Goal: Task Accomplishment & Management: Manage account settings

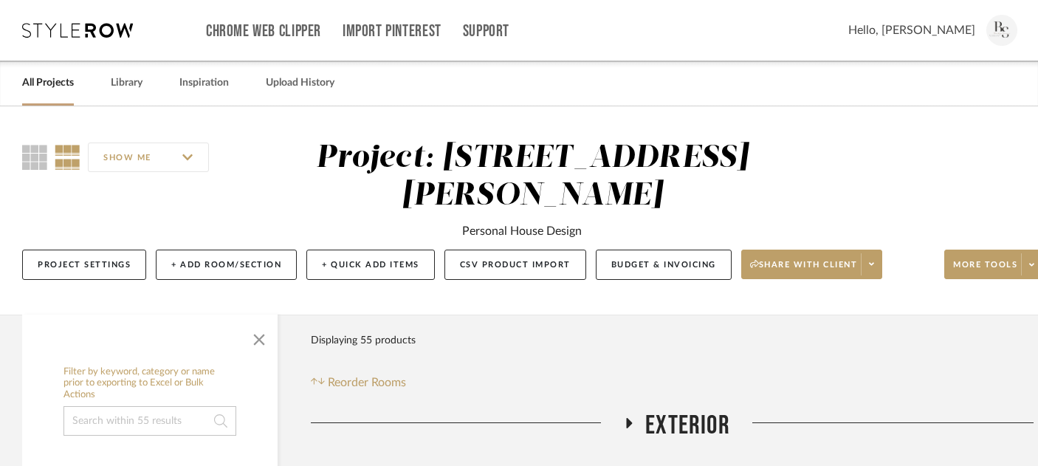
click at [41, 82] on link "All Projects" at bounding box center [48, 83] width 52 height 20
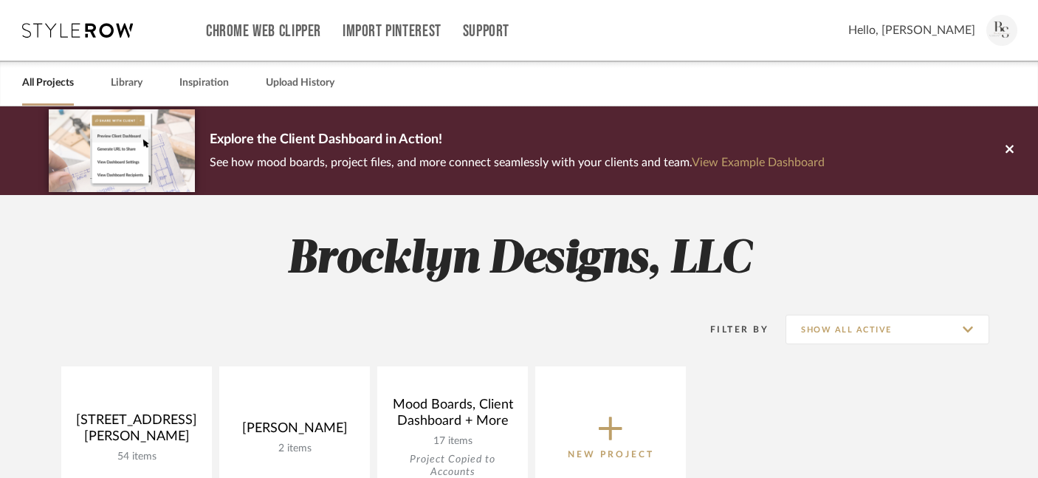
scroll to position [154, 0]
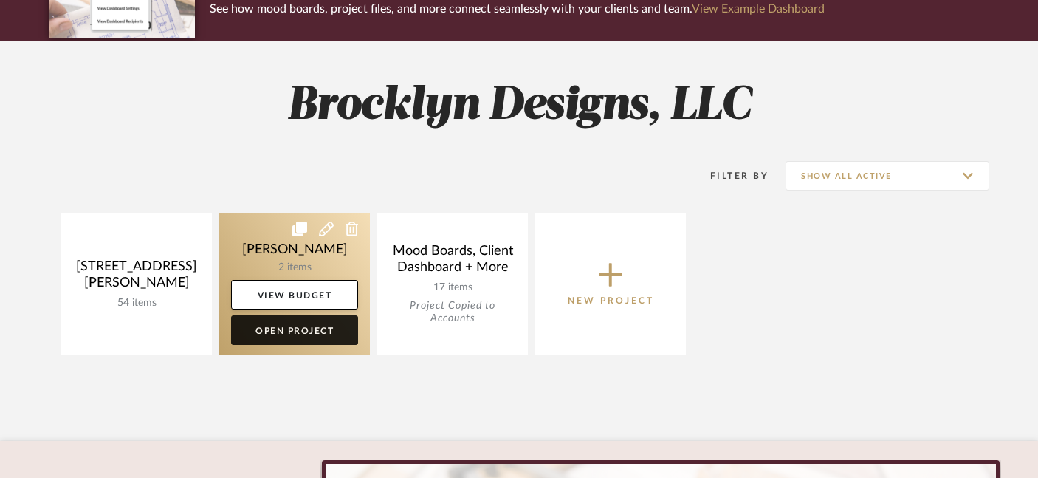
click at [298, 333] on link "Open Project" at bounding box center [294, 330] width 127 height 30
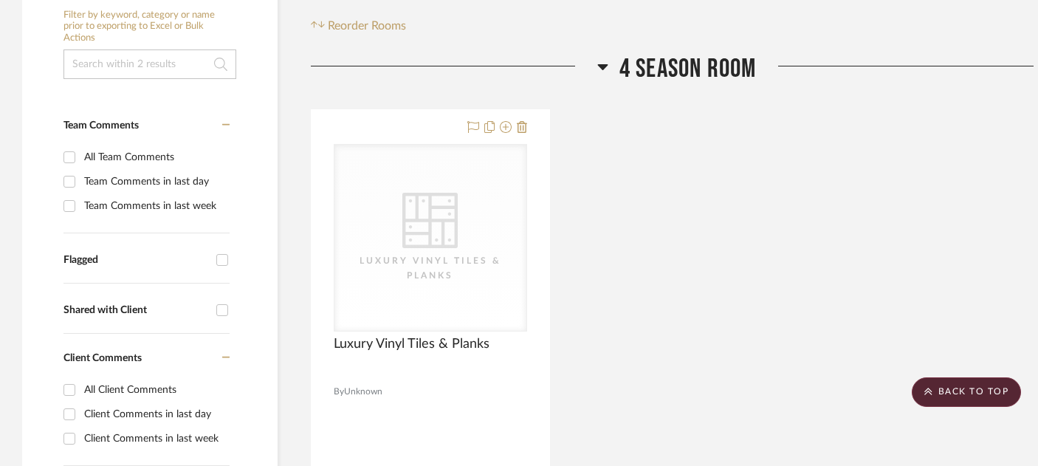
scroll to position [319, 25]
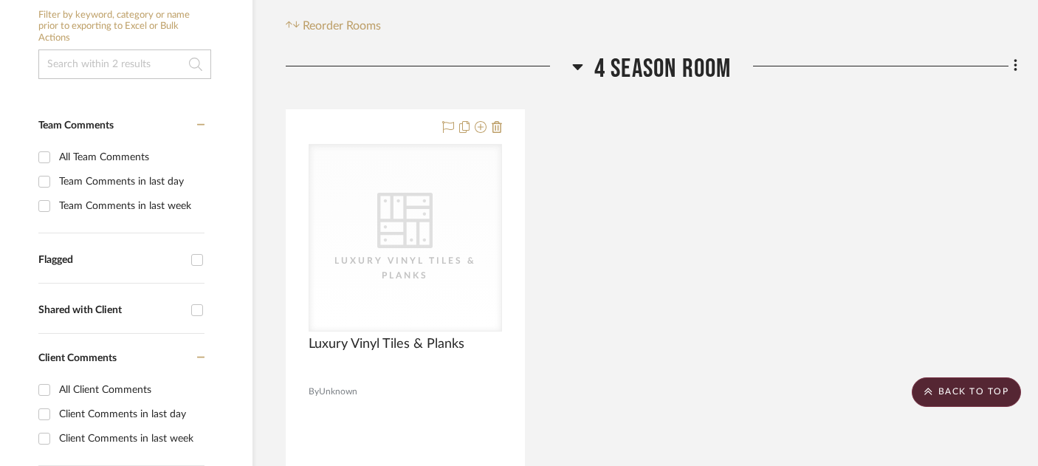
click at [1016, 66] on icon at bounding box center [1016, 66] width 4 height 16
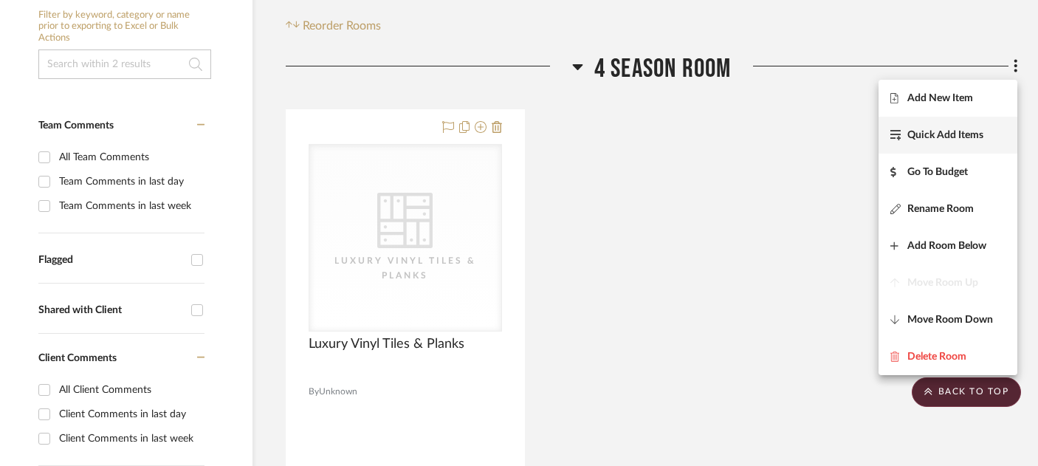
click at [981, 123] on button "Quick Add Items" at bounding box center [948, 135] width 139 height 37
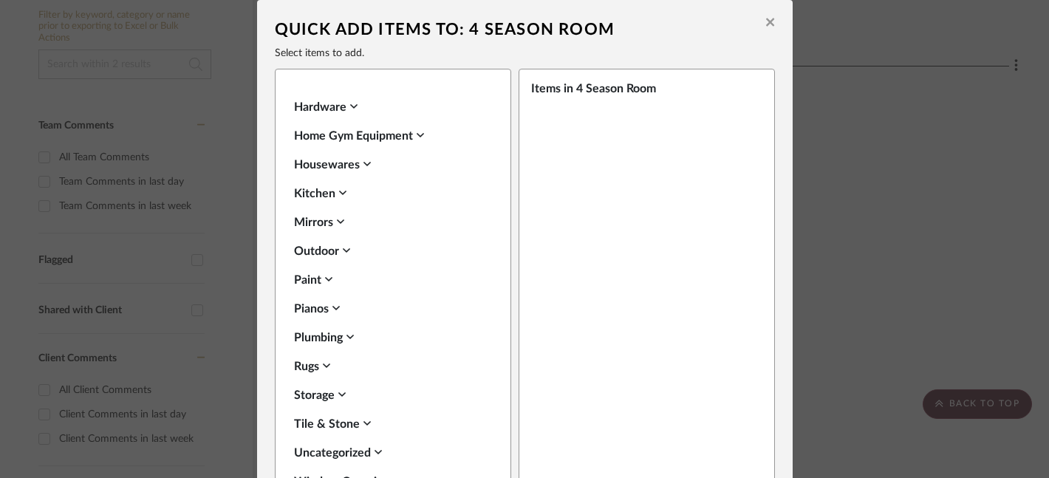
scroll to position [518, 0]
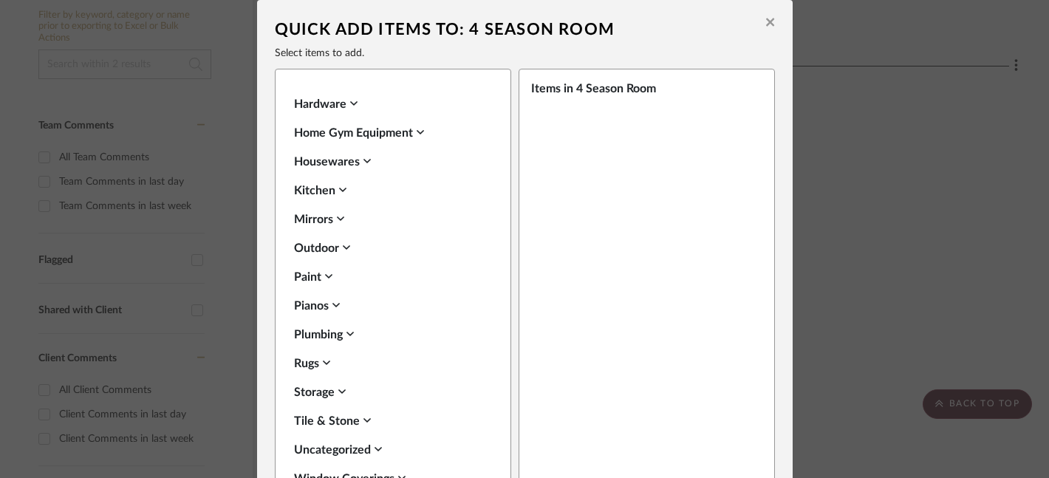
click at [301, 281] on div "Paint" at bounding box center [389, 277] width 191 height 18
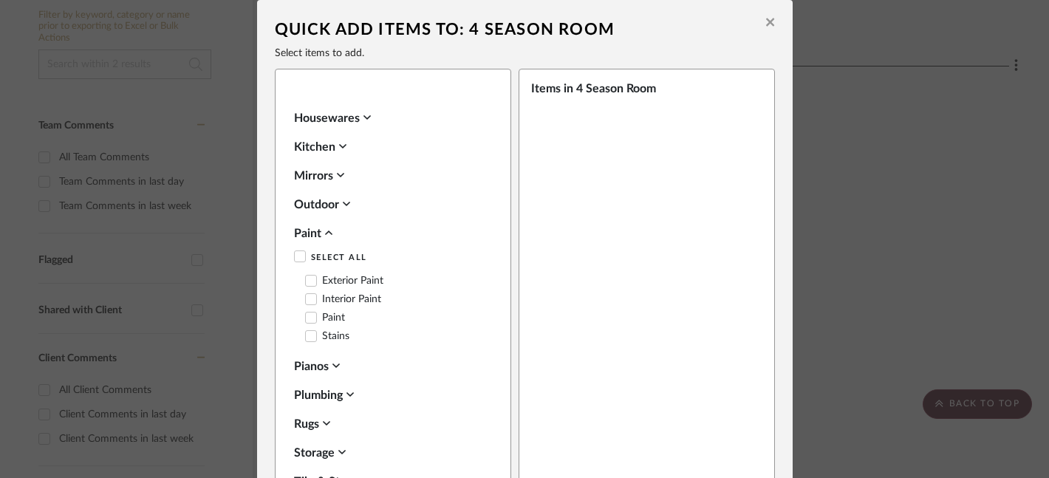
scroll to position [569, 0]
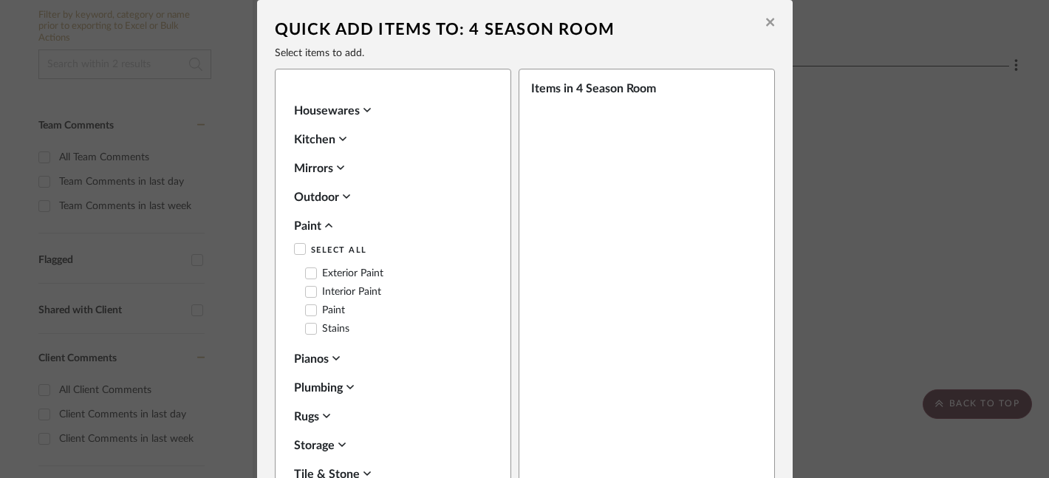
click at [305, 267] on div at bounding box center [311, 273] width 12 height 12
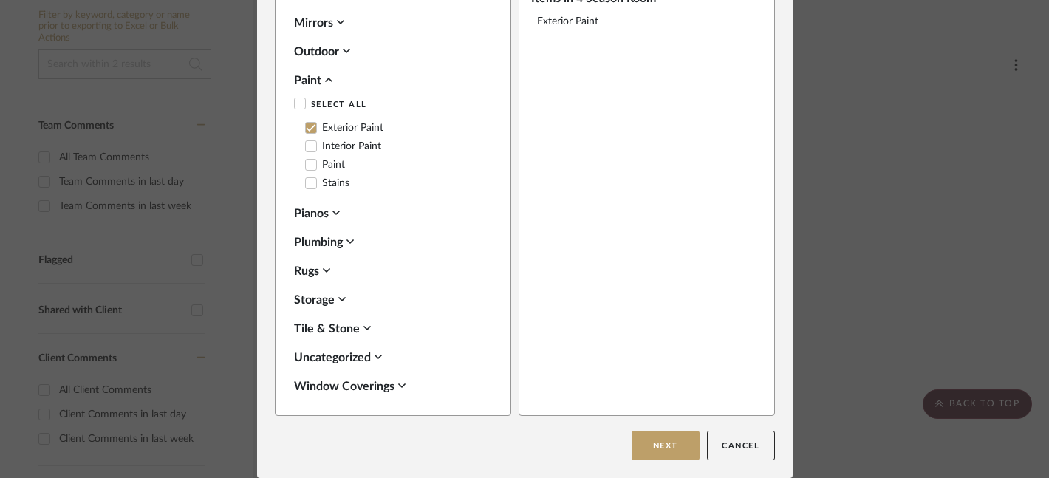
scroll to position [89, 0]
click at [307, 147] on icon at bounding box center [311, 147] width 10 height 10
click at [306, 126] on icon at bounding box center [311, 128] width 10 height 10
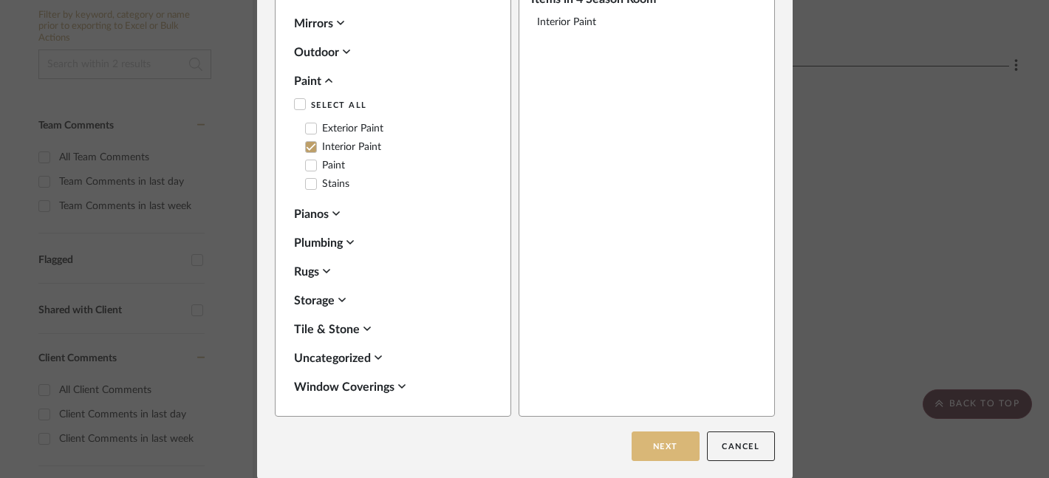
click at [667, 438] on button "Next" at bounding box center [665, 446] width 68 height 30
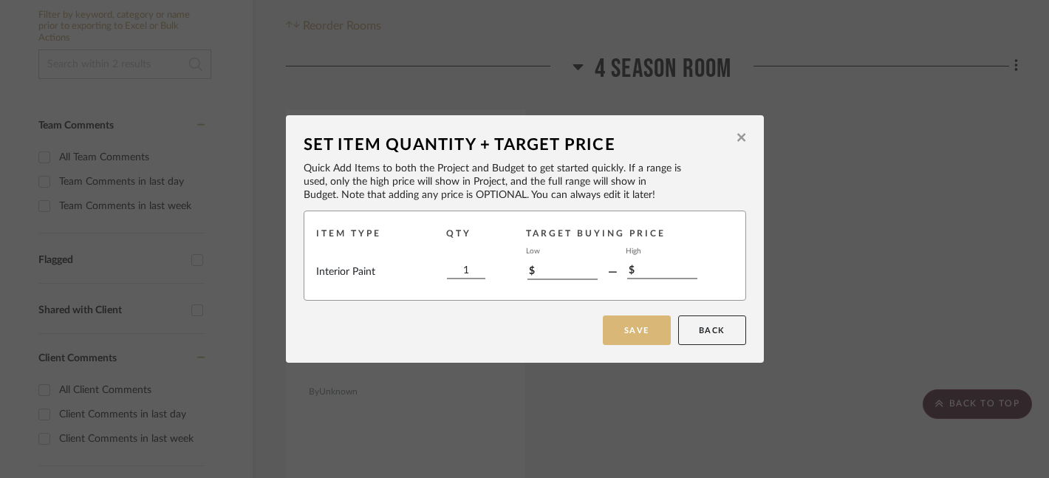
click at [643, 331] on button "Save" at bounding box center [637, 330] width 68 height 30
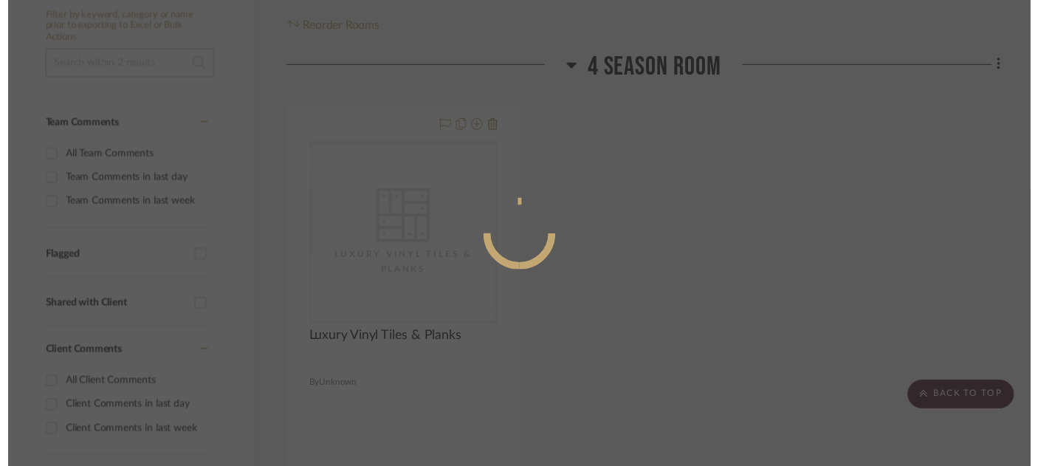
scroll to position [319, 25]
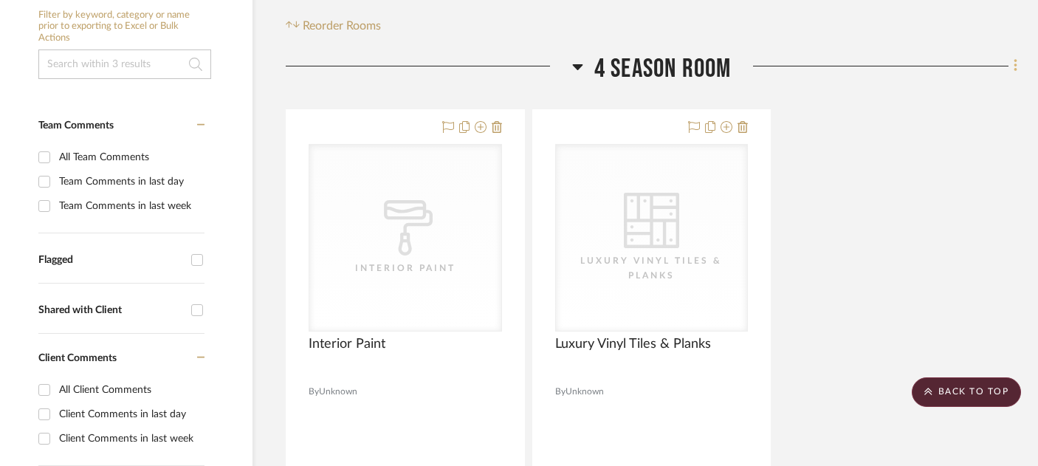
click at [1012, 66] on fa-icon at bounding box center [1014, 67] width 10 height 24
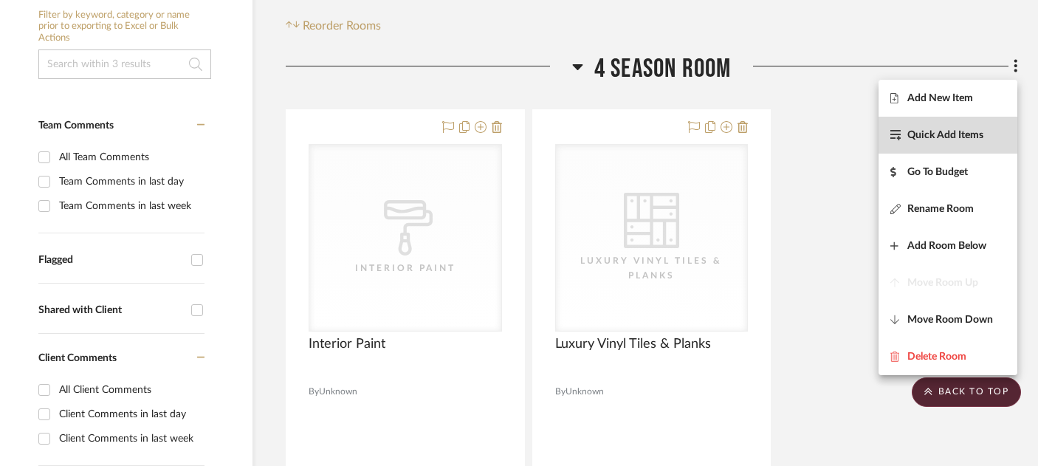
click at [962, 136] on span "Quick Add Items" at bounding box center [946, 134] width 76 height 13
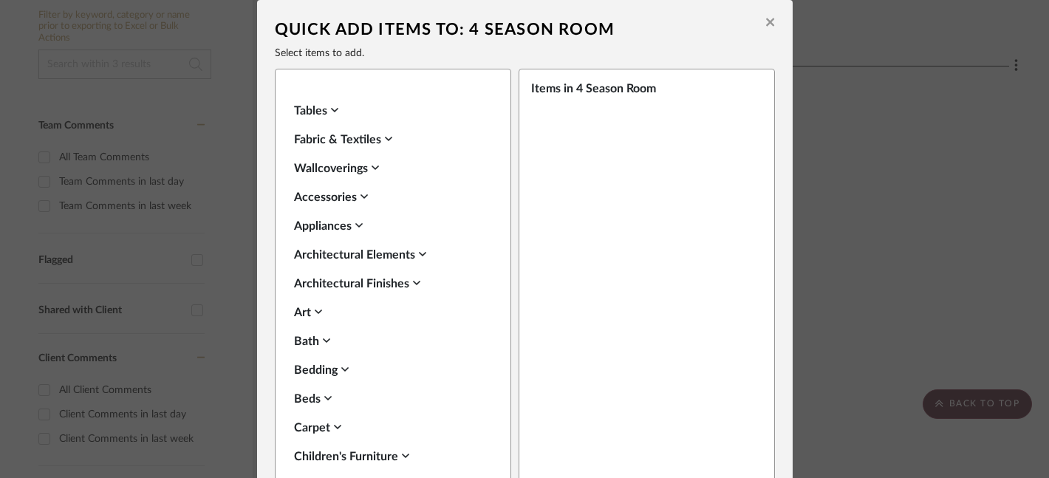
scroll to position [0, 0]
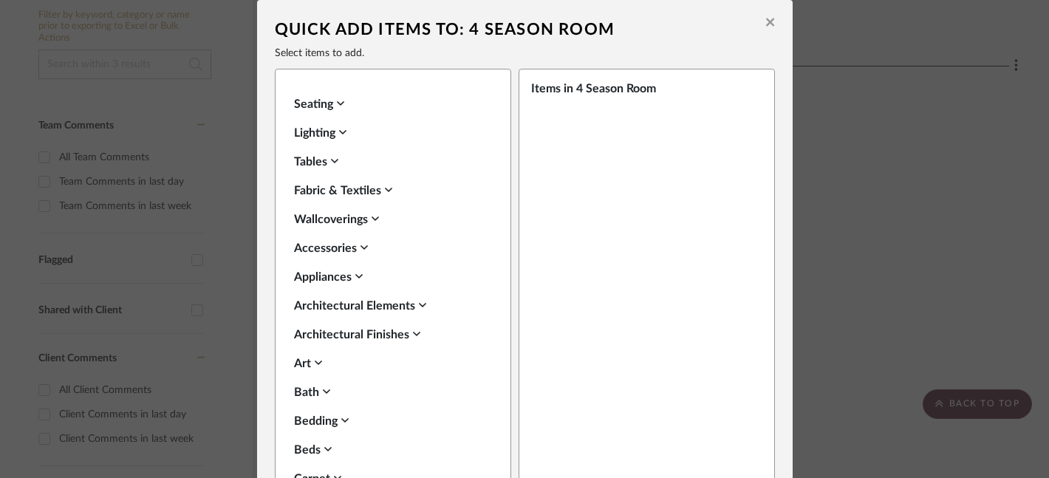
click at [312, 101] on div "Seating" at bounding box center [389, 104] width 191 height 18
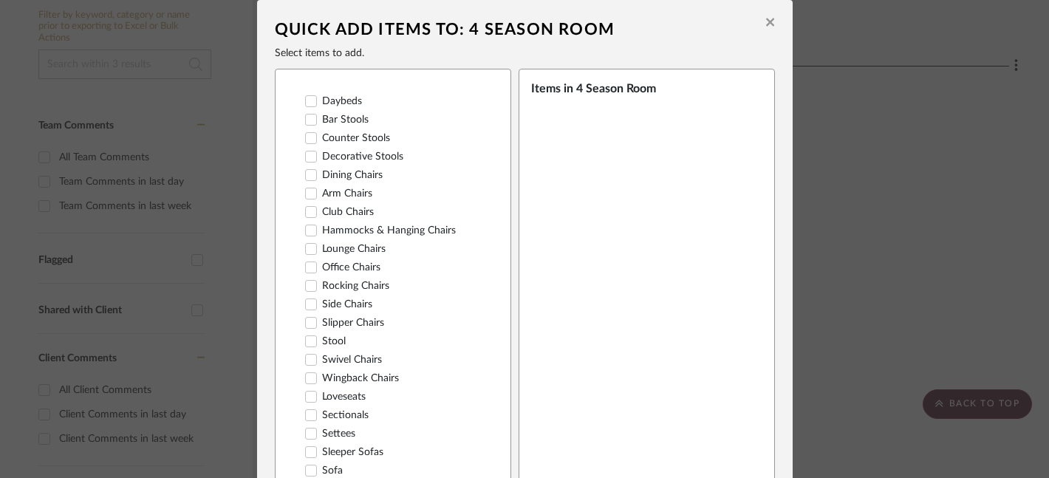
scroll to position [163, 0]
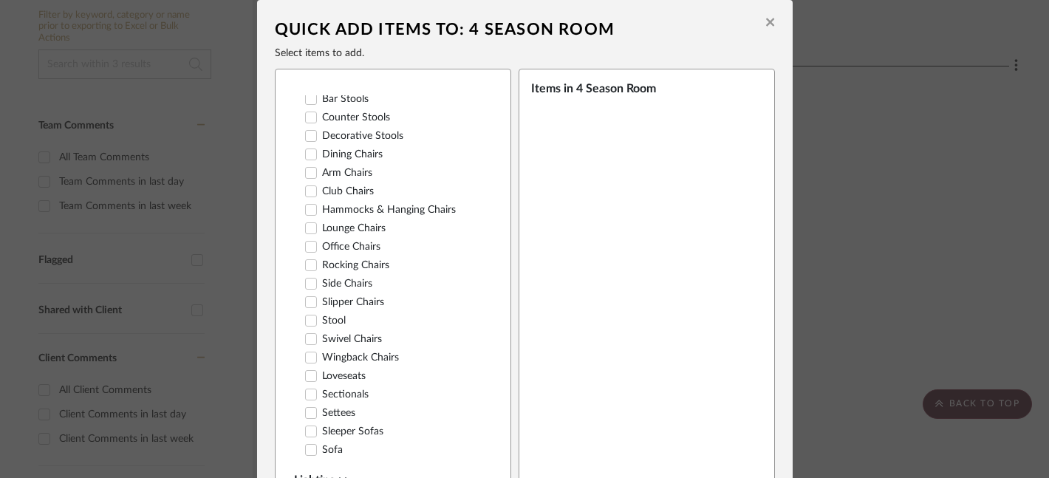
click at [310, 444] on div at bounding box center [311, 450] width 12 height 12
click at [310, 390] on div at bounding box center [311, 394] width 12 height 12
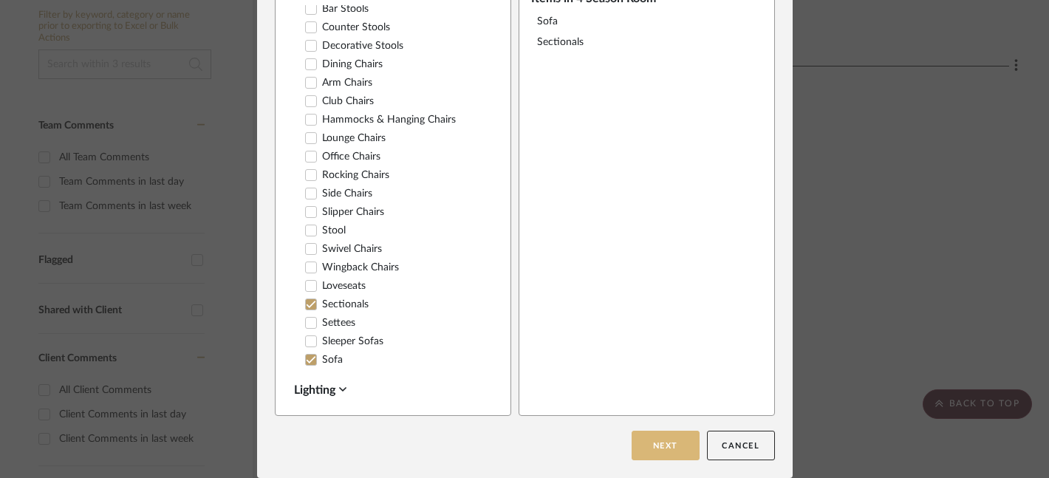
click at [665, 448] on button "Next" at bounding box center [665, 446] width 68 height 30
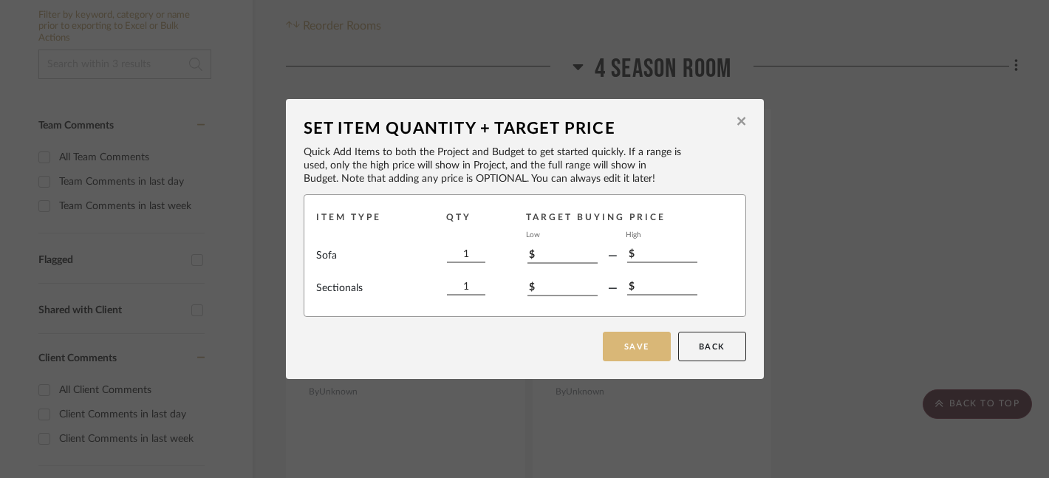
click at [638, 352] on button "Save" at bounding box center [637, 347] width 68 height 30
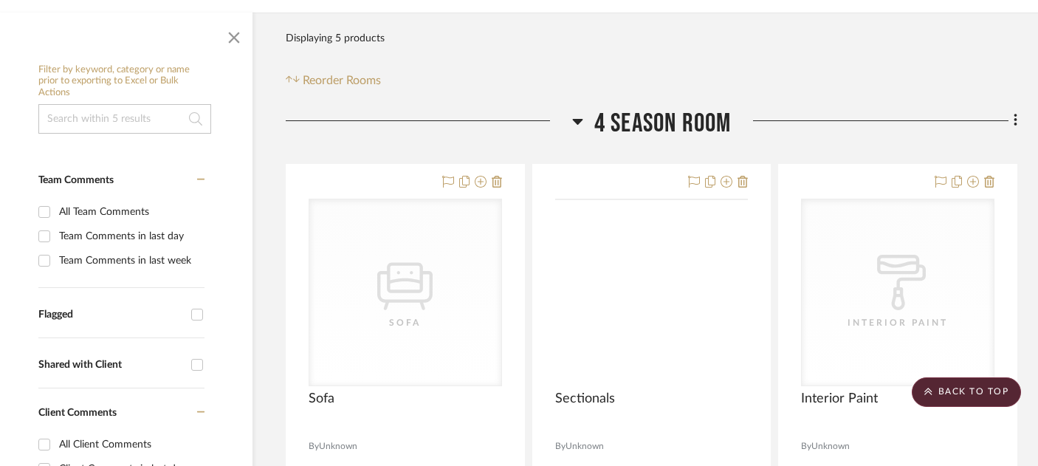
scroll to position [185, 25]
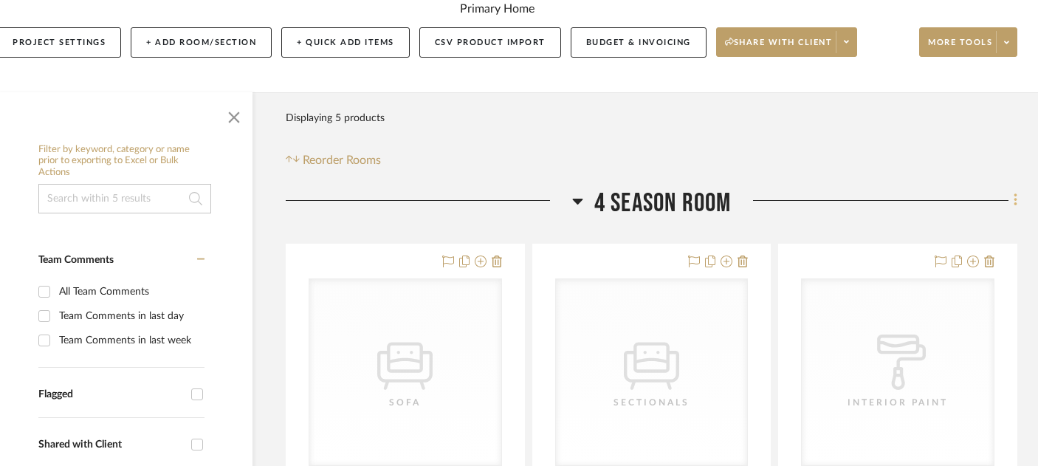
click at [1016, 198] on icon at bounding box center [1016, 200] width 4 height 16
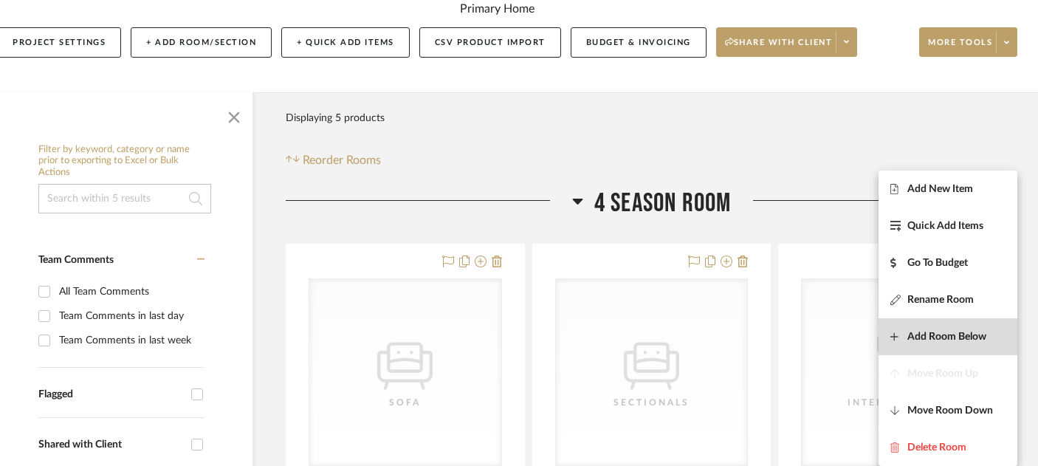
click at [930, 339] on span "Add Room Below" at bounding box center [947, 337] width 79 height 13
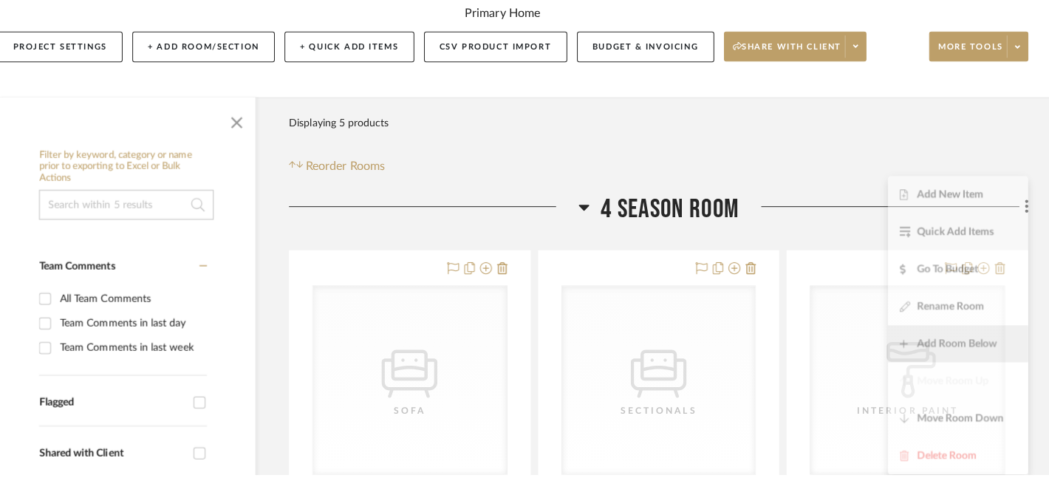
scroll to position [0, 0]
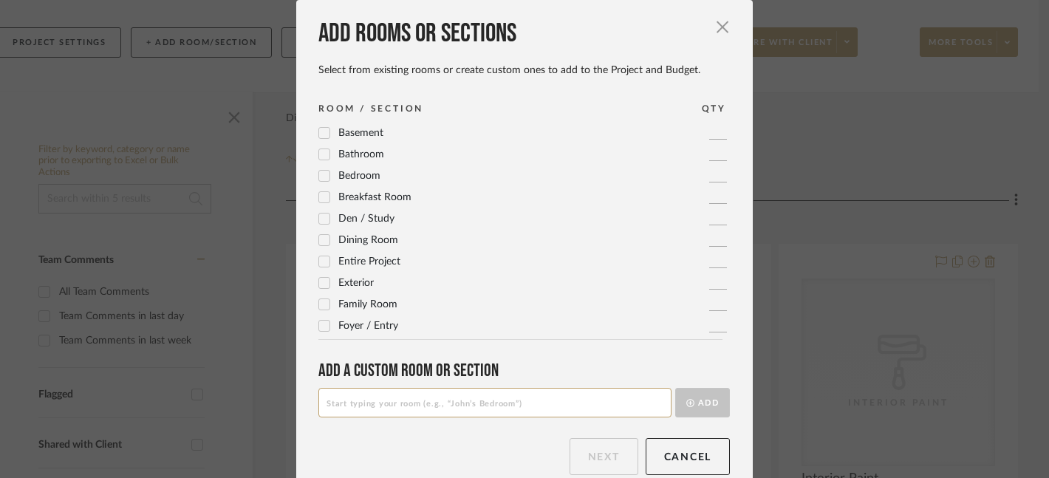
click at [322, 239] on icon at bounding box center [325, 240] width 10 height 7
click at [577, 452] on button "Next" at bounding box center [603, 456] width 69 height 37
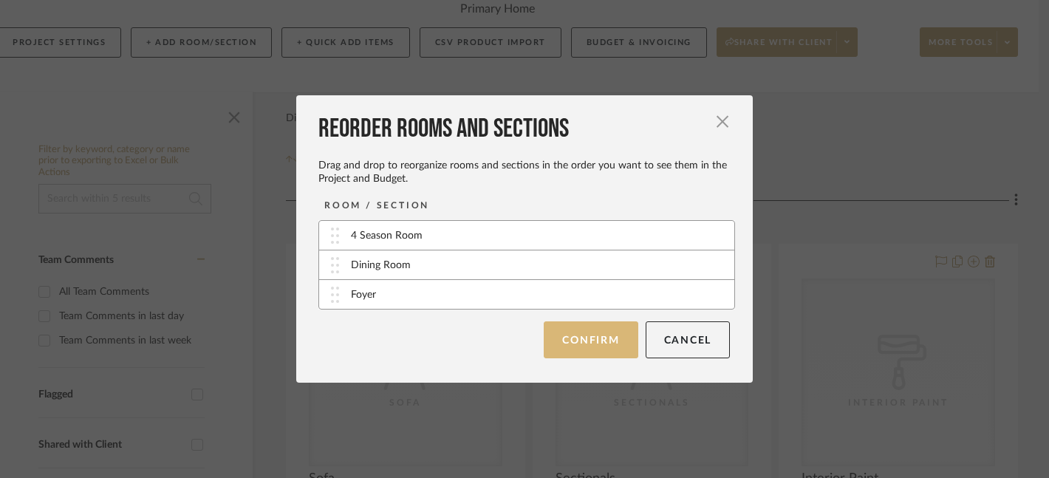
click at [580, 337] on button "Confirm" at bounding box center [591, 339] width 94 height 37
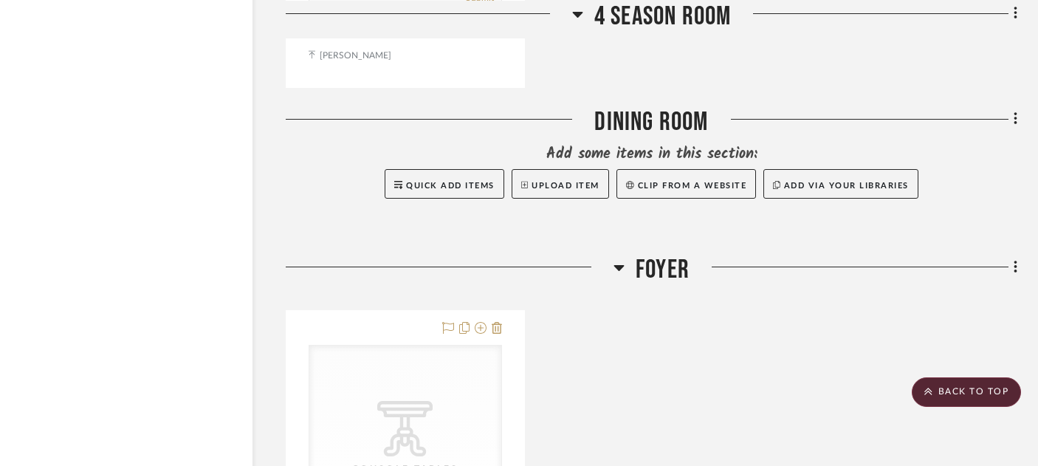
scroll to position [1668, 25]
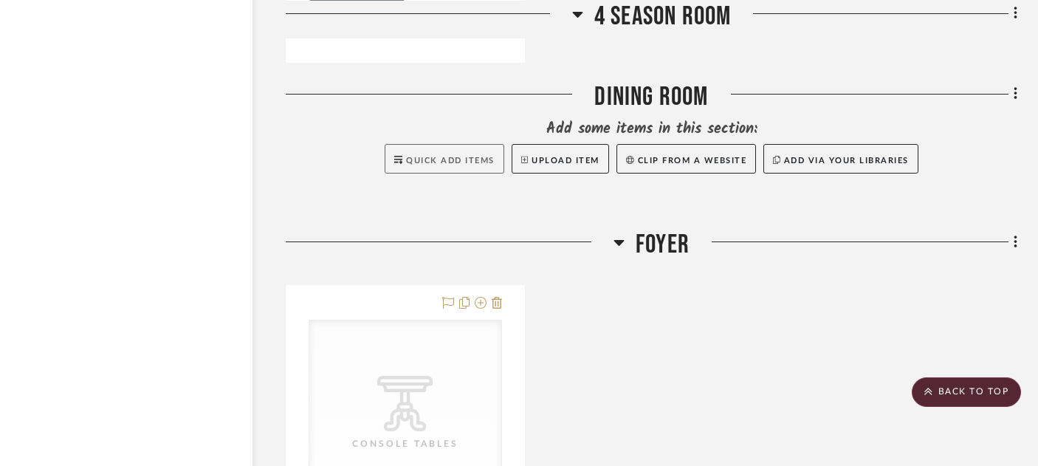
click at [473, 159] on span "Quick Add Items" at bounding box center [450, 161] width 89 height 8
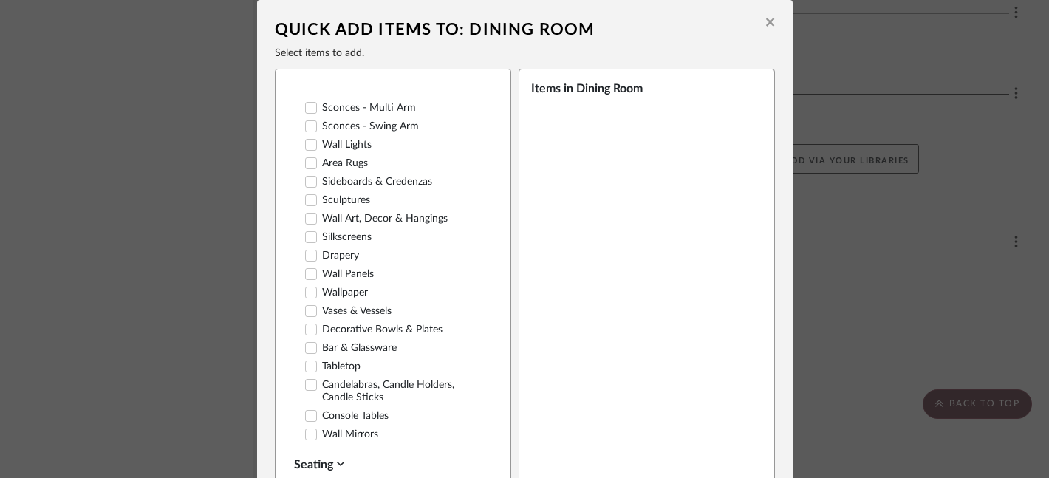
scroll to position [122, 0]
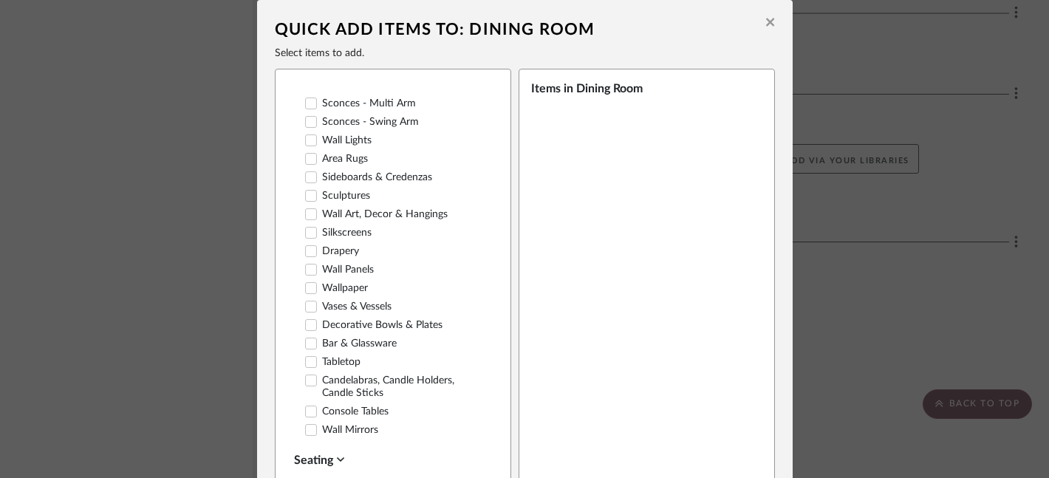
click at [306, 406] on icon at bounding box center [311, 411] width 10 height 10
click at [311, 319] on div at bounding box center [311, 325] width 12 height 12
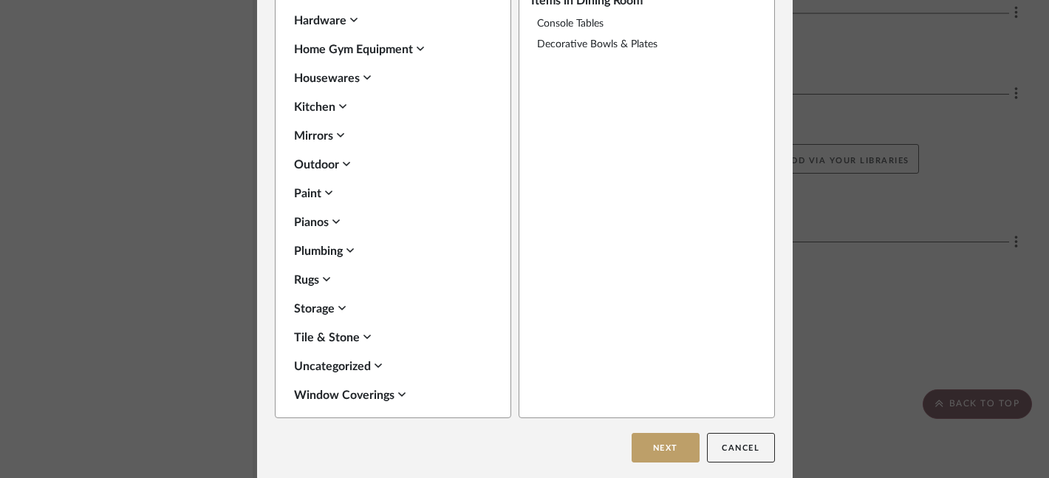
scroll to position [83, 0]
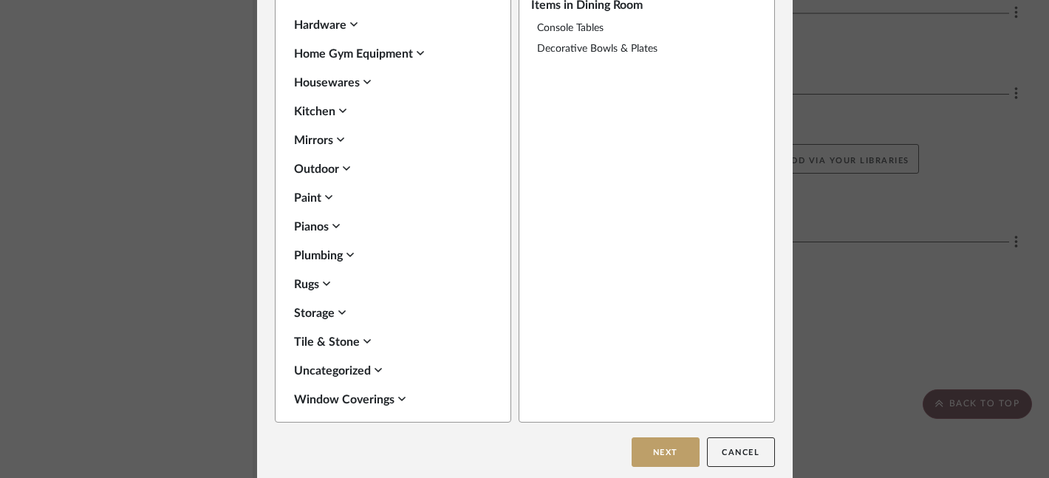
click at [347, 391] on div "Window Coverings" at bounding box center [389, 400] width 191 height 18
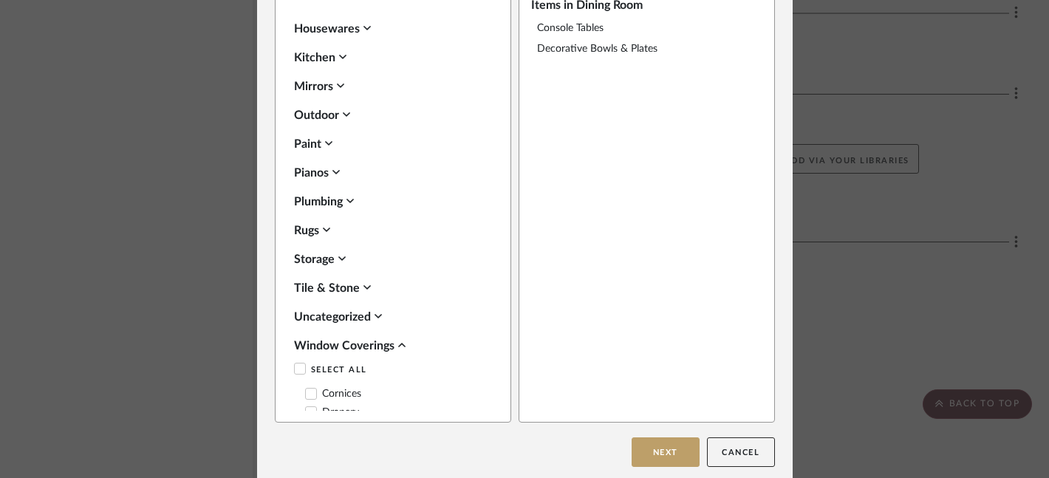
scroll to position [1094, 0]
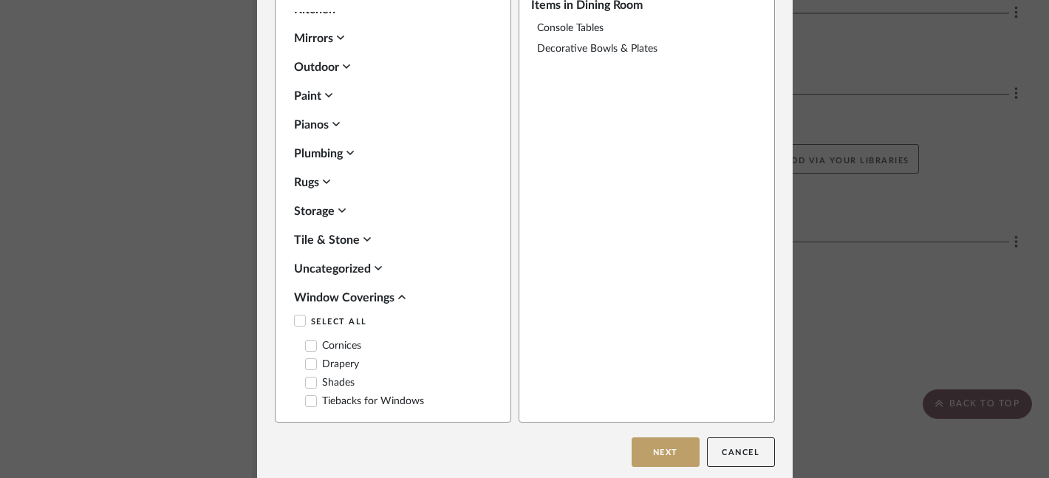
click at [309, 359] on icon at bounding box center [311, 364] width 10 height 10
click at [665, 453] on button "Next" at bounding box center [665, 452] width 68 height 30
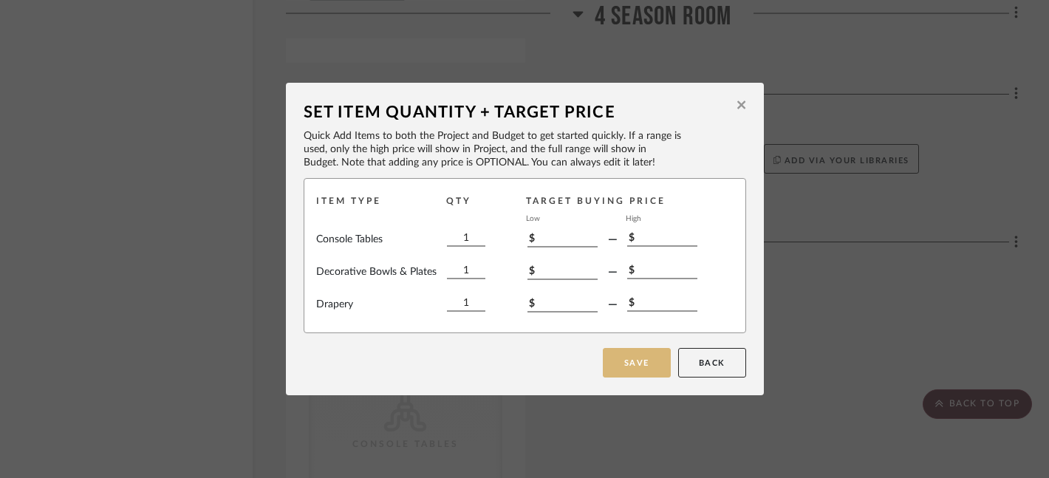
click at [621, 374] on button "Save" at bounding box center [637, 363] width 68 height 30
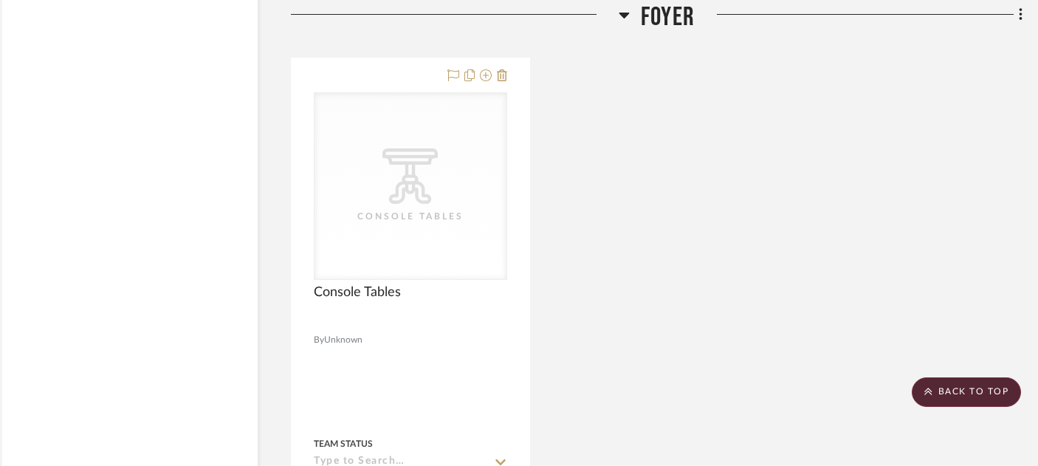
scroll to position [2467, 20]
click at [1019, 18] on icon at bounding box center [1021, 18] width 4 height 16
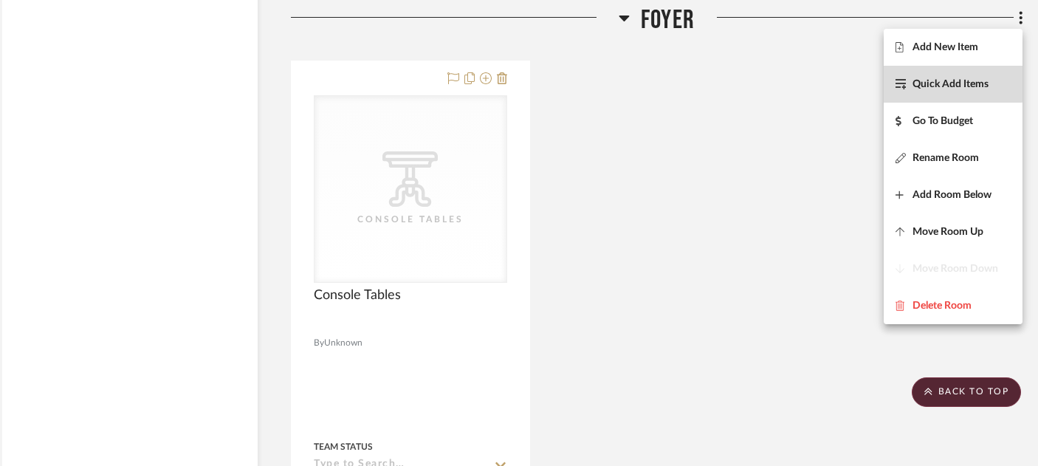
click at [934, 81] on span "Quick Add Items" at bounding box center [951, 84] width 76 height 13
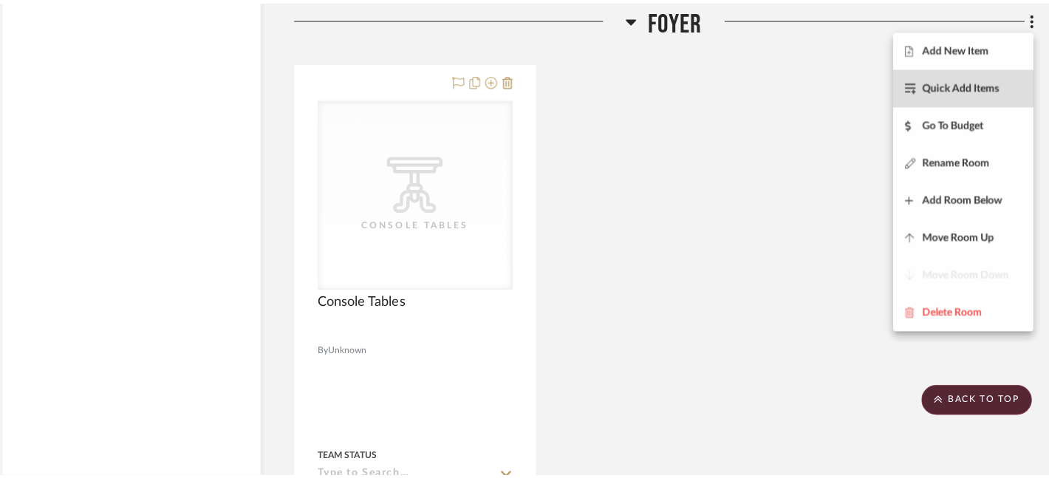
scroll to position [0, 0]
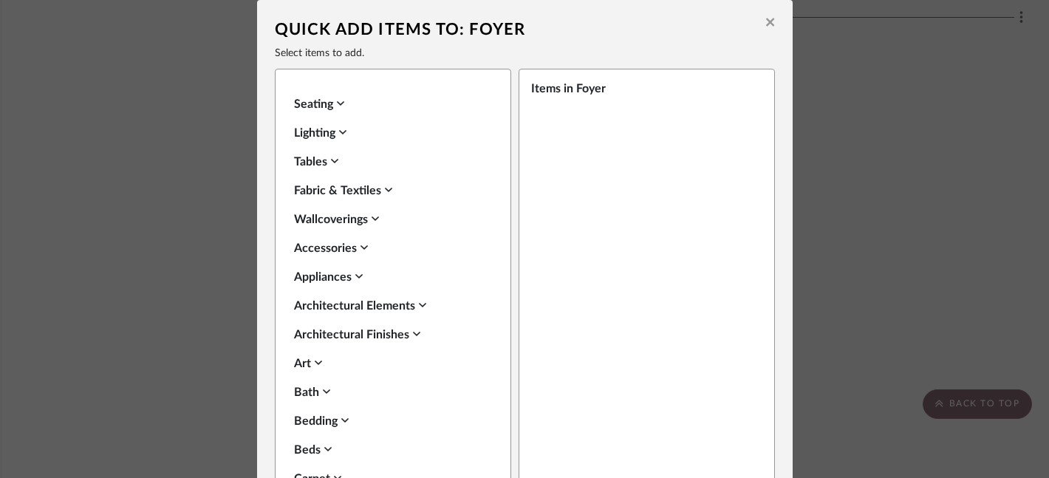
click at [313, 131] on div "Lighting" at bounding box center [389, 133] width 191 height 18
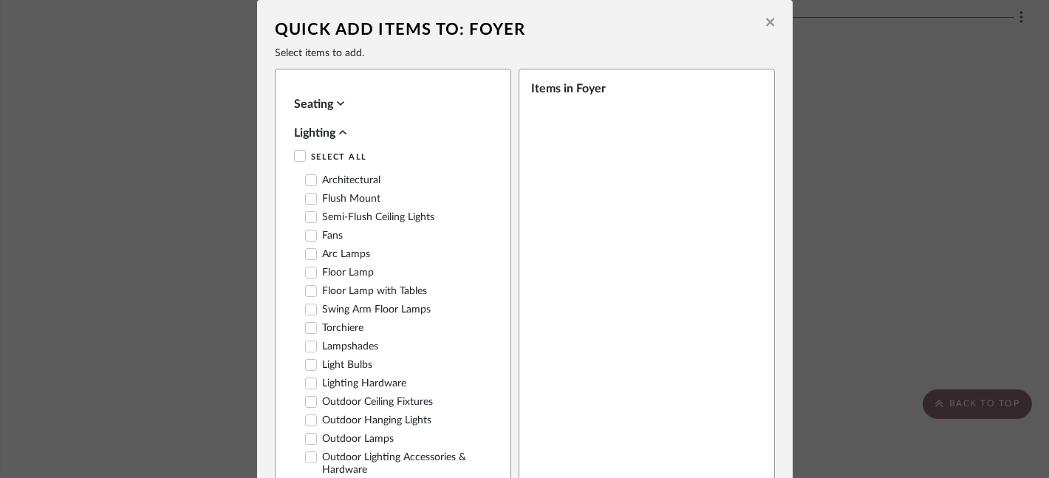
click at [344, 215] on label "Semi-Flush Ceiling Lights" at bounding box center [369, 217] width 129 height 13
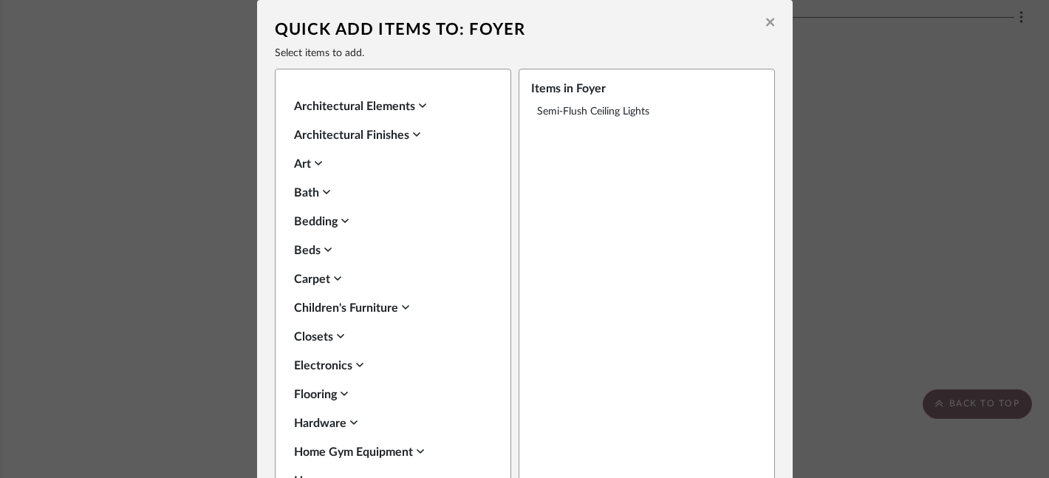
scroll to position [90, 0]
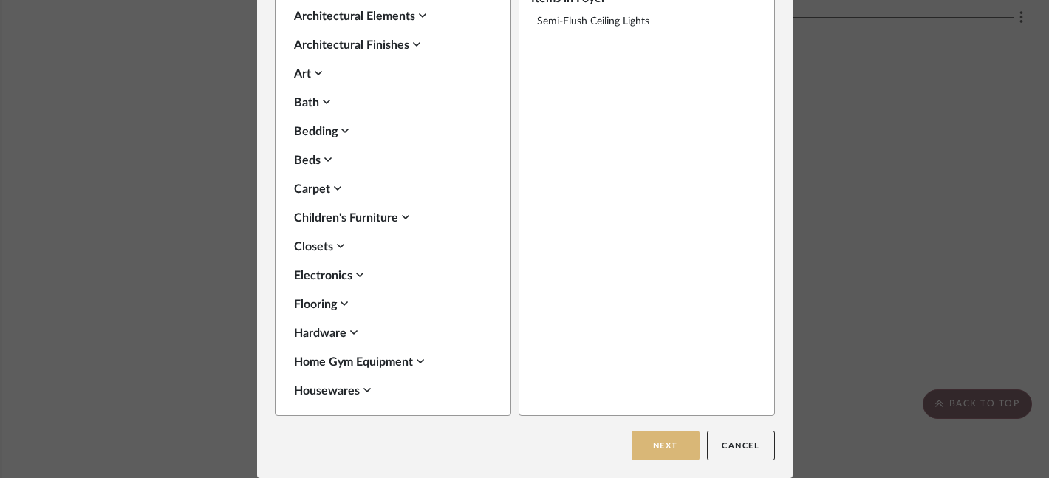
click at [656, 448] on button "Next" at bounding box center [665, 446] width 68 height 30
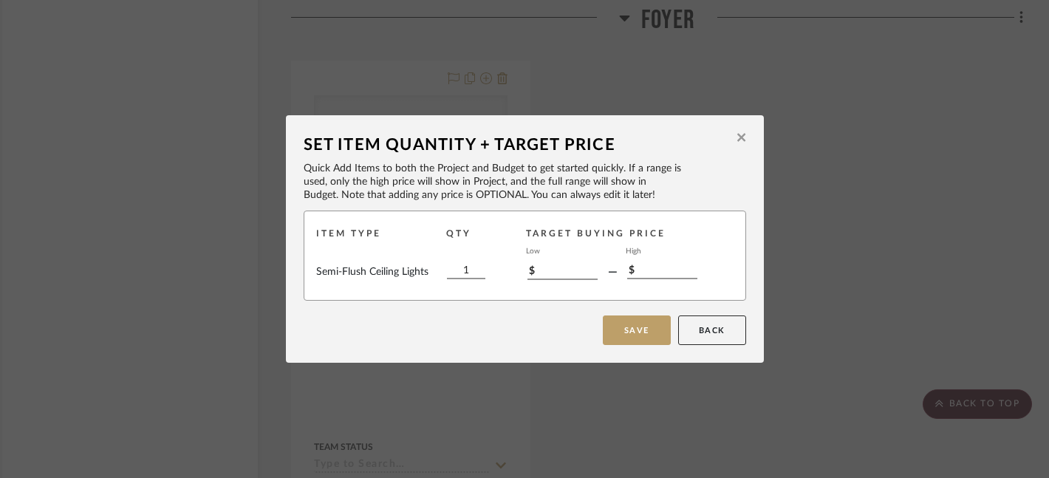
scroll to position [0, 0]
click at [468, 272] on input "1" at bounding box center [466, 271] width 38 height 16
type input "2"
click at [651, 329] on button "Save" at bounding box center [637, 330] width 68 height 30
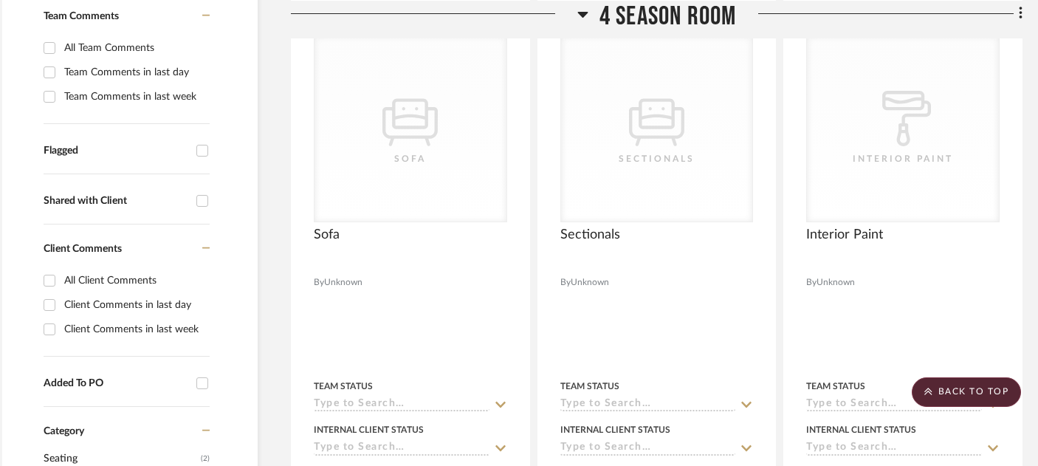
scroll to position [428, 20]
click at [1022, 13] on icon at bounding box center [1021, 13] width 4 height 16
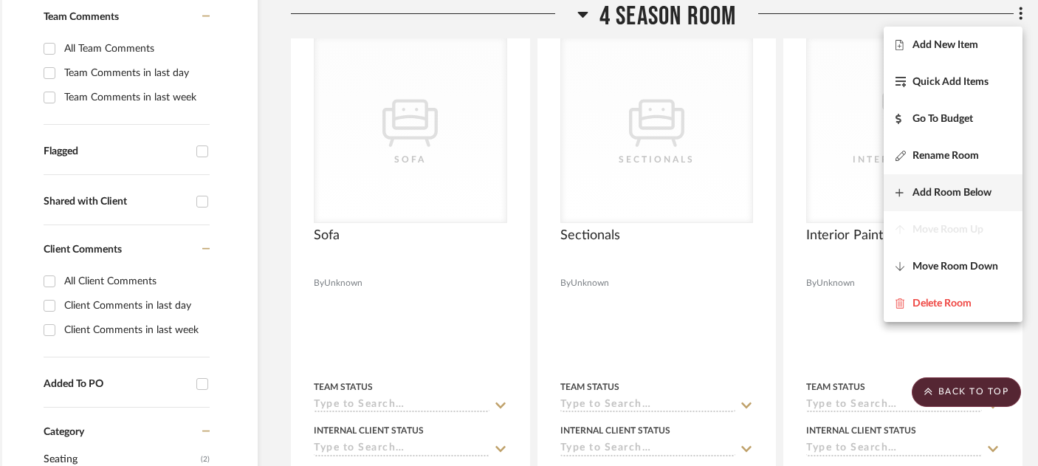
click at [962, 195] on span "Add Room Below" at bounding box center [952, 193] width 79 height 13
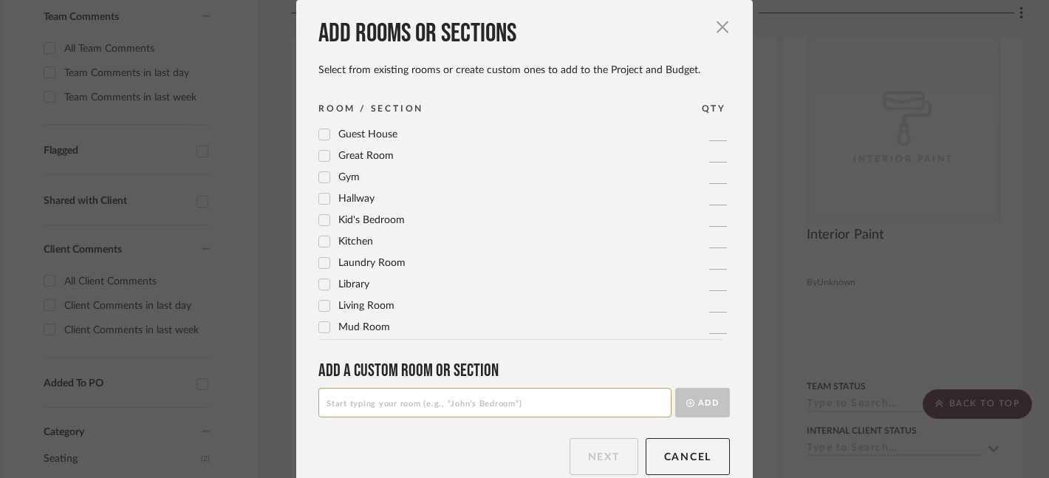
scroll to position [274, 0]
click at [682, 455] on button "Cancel" at bounding box center [687, 456] width 85 height 37
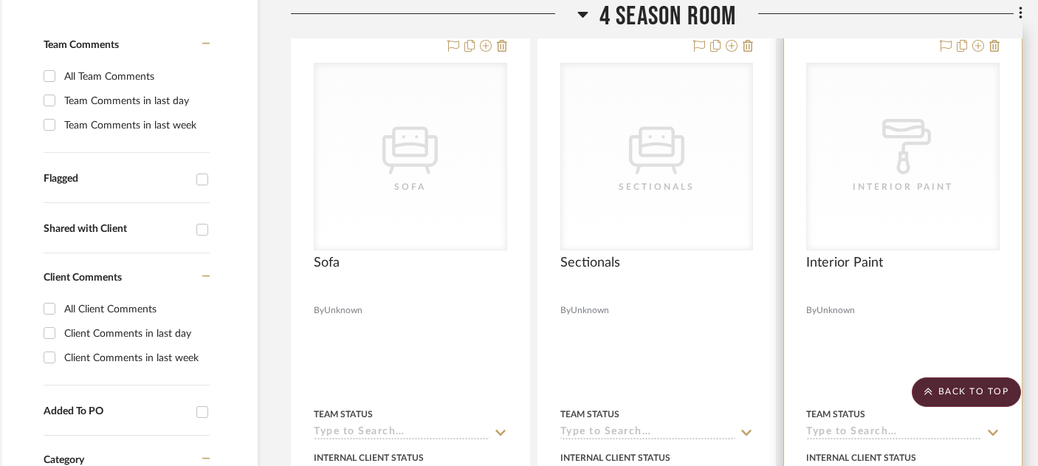
scroll to position [394, 20]
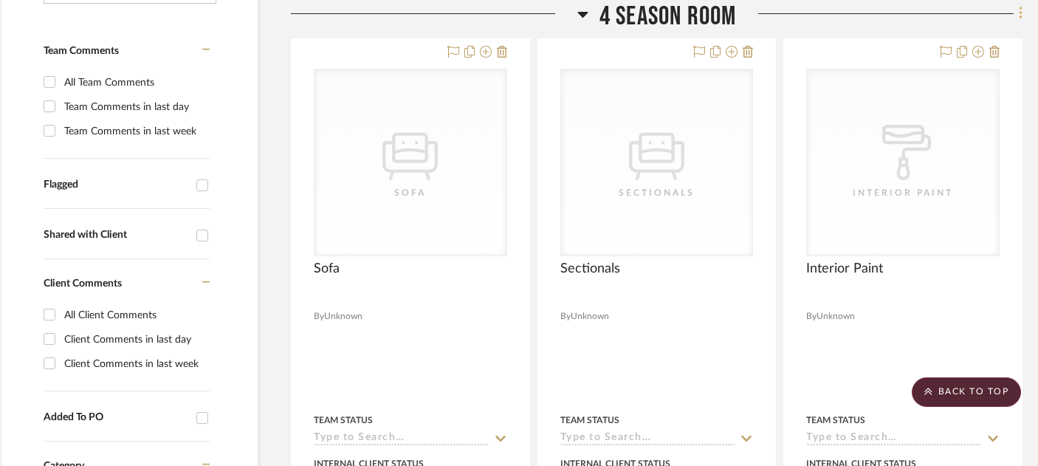
click at [1020, 15] on icon at bounding box center [1020, 13] width 3 height 13
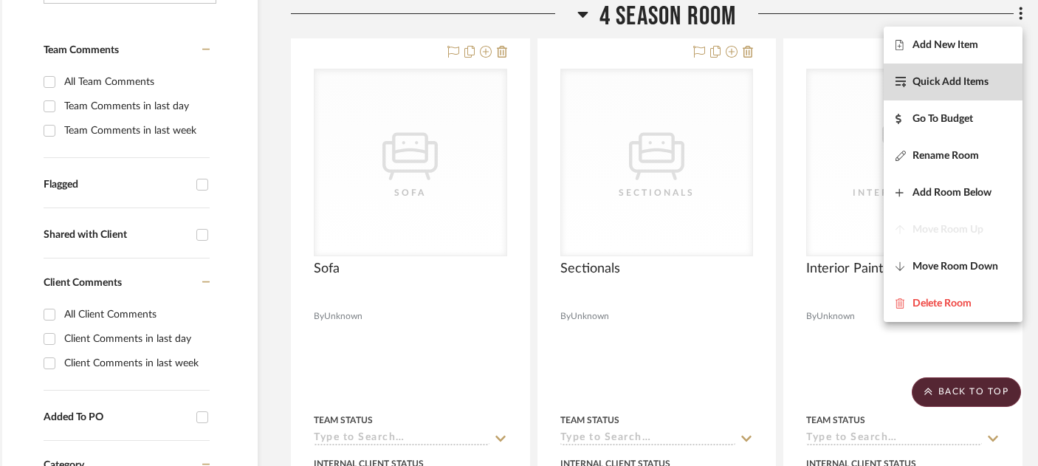
click at [932, 80] on span "Quick Add Items" at bounding box center [951, 82] width 76 height 13
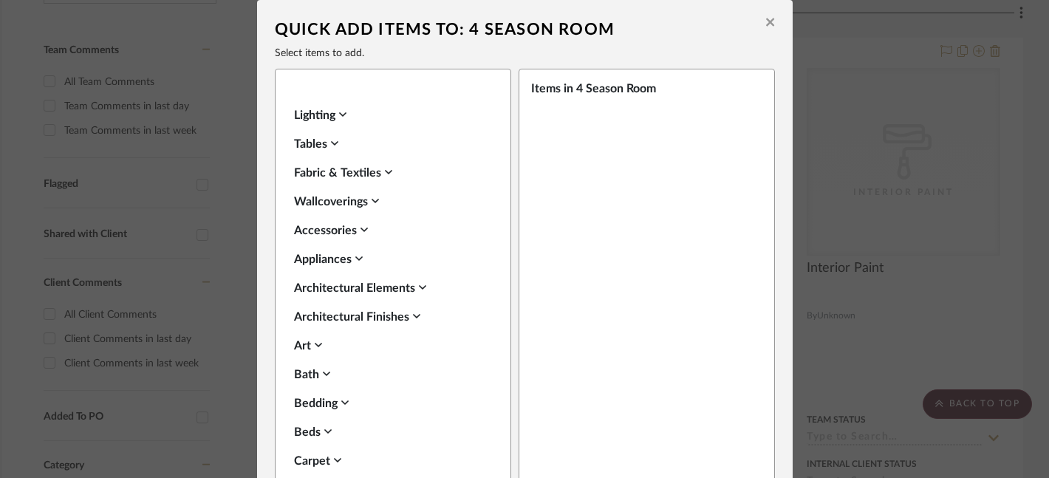
scroll to position [0, 0]
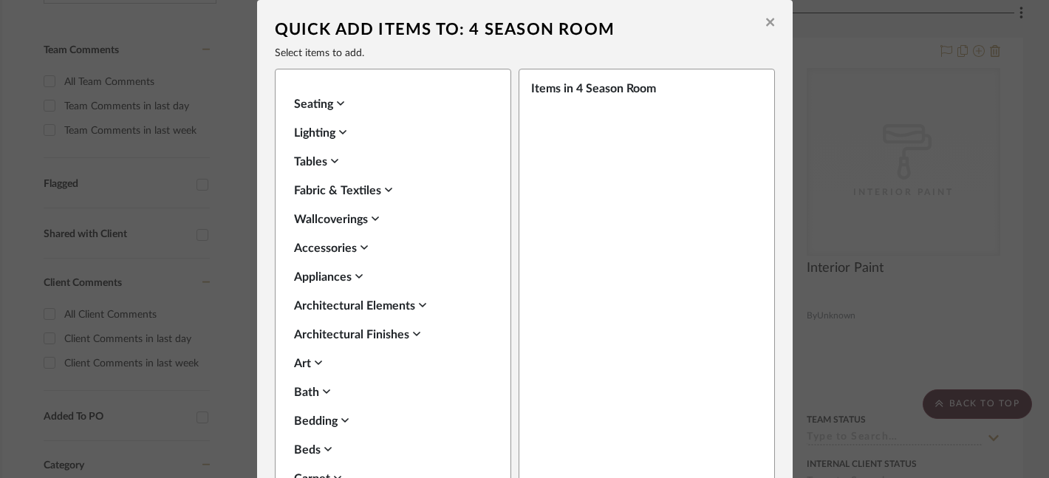
click at [306, 133] on div "Lighting" at bounding box center [389, 133] width 191 height 18
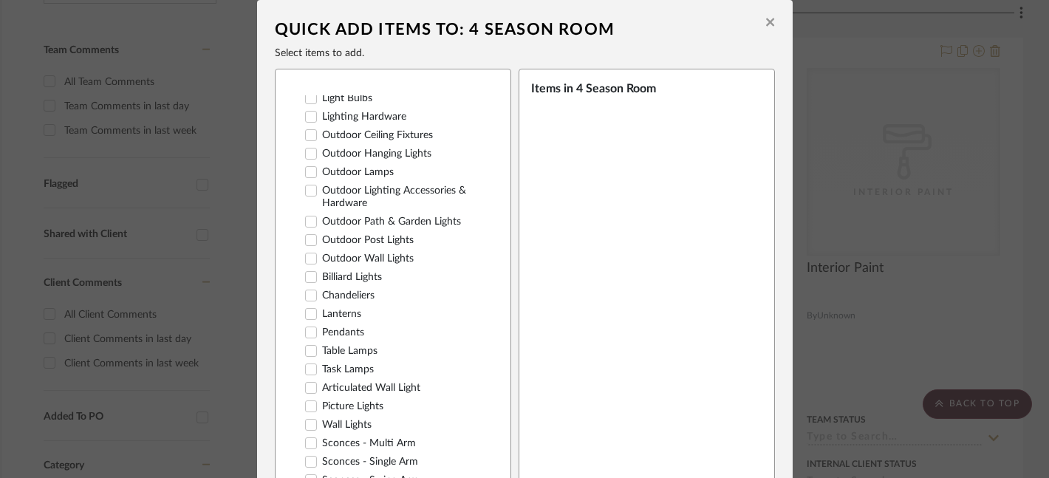
scroll to position [267, 0]
click at [332, 289] on label "Chandeliers" at bounding box center [339, 295] width 69 height 13
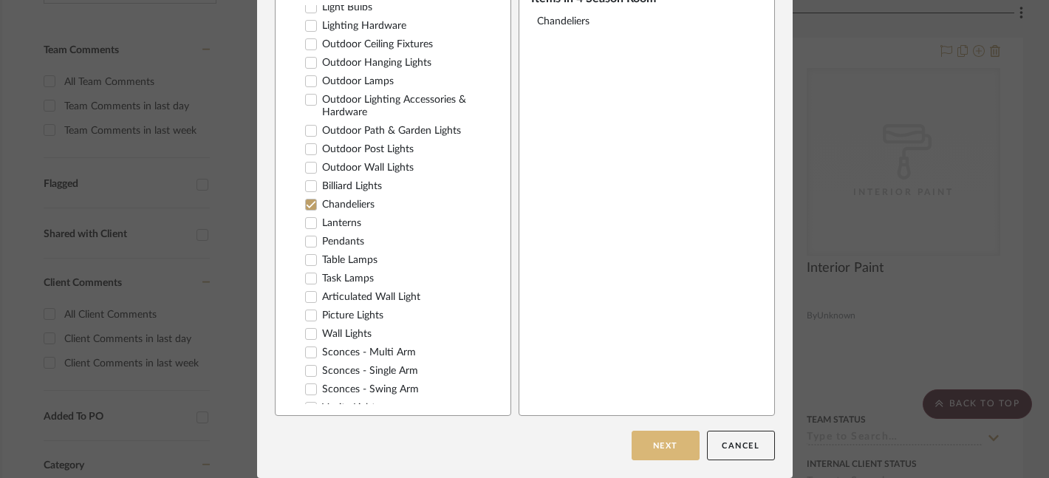
click at [659, 441] on button "Next" at bounding box center [665, 446] width 68 height 30
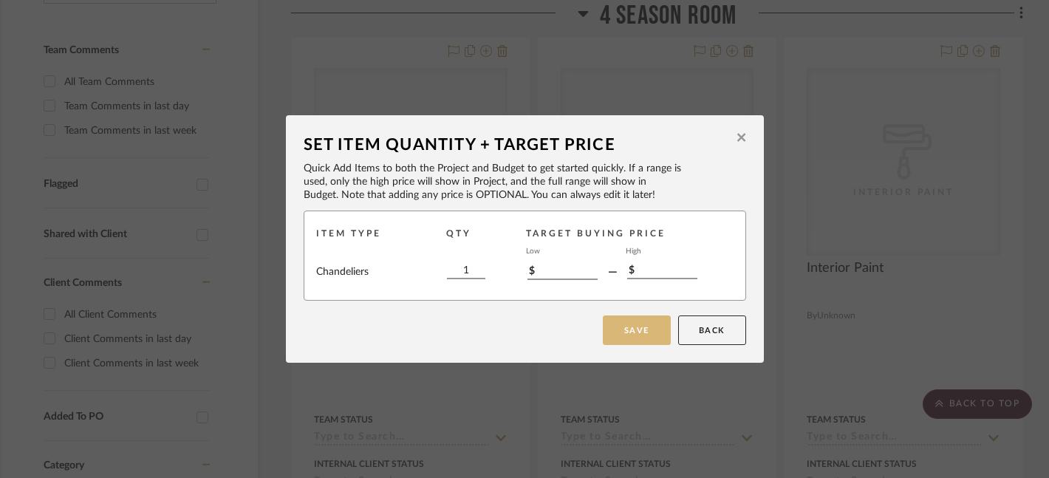
click at [625, 337] on button "Save" at bounding box center [637, 330] width 68 height 30
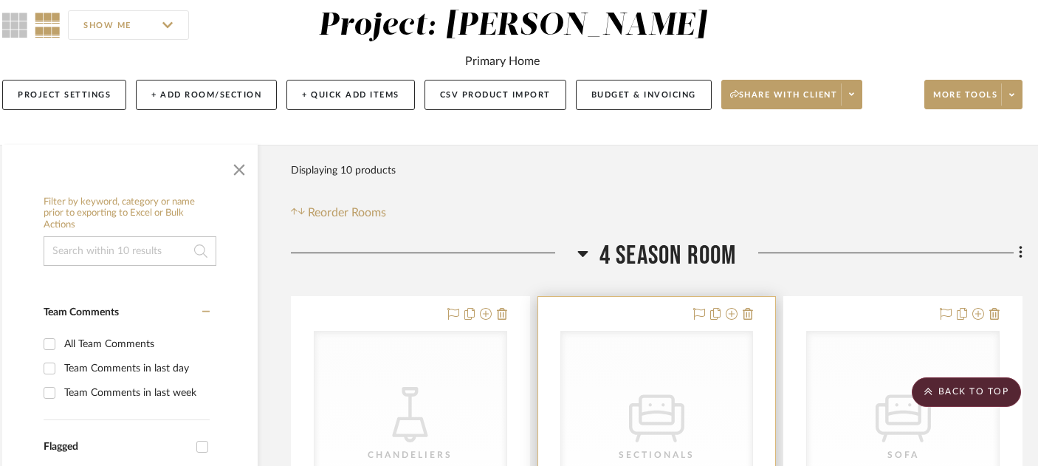
scroll to position [0, 20]
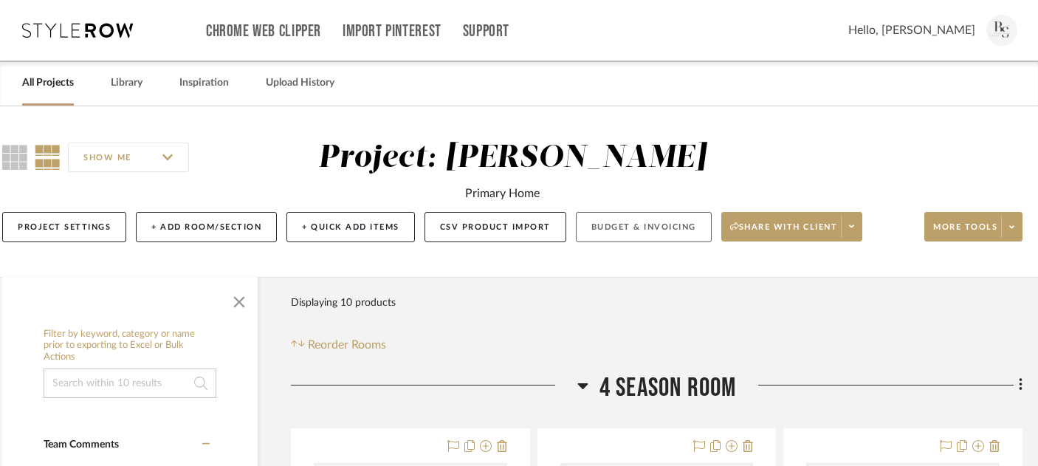
click at [671, 224] on button "Budget & Invoicing" at bounding box center [644, 227] width 136 height 30
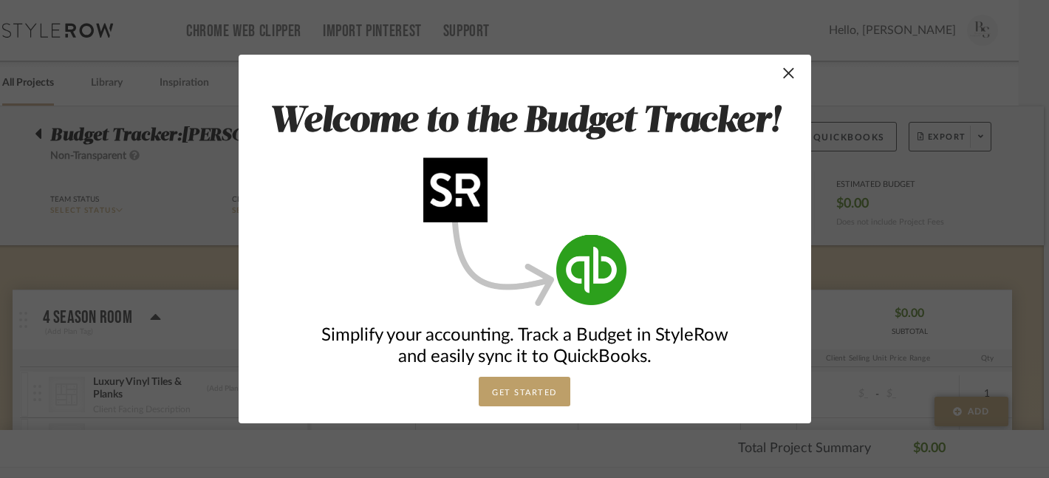
click at [502, 383] on button "GET STARTED" at bounding box center [525, 392] width 92 height 30
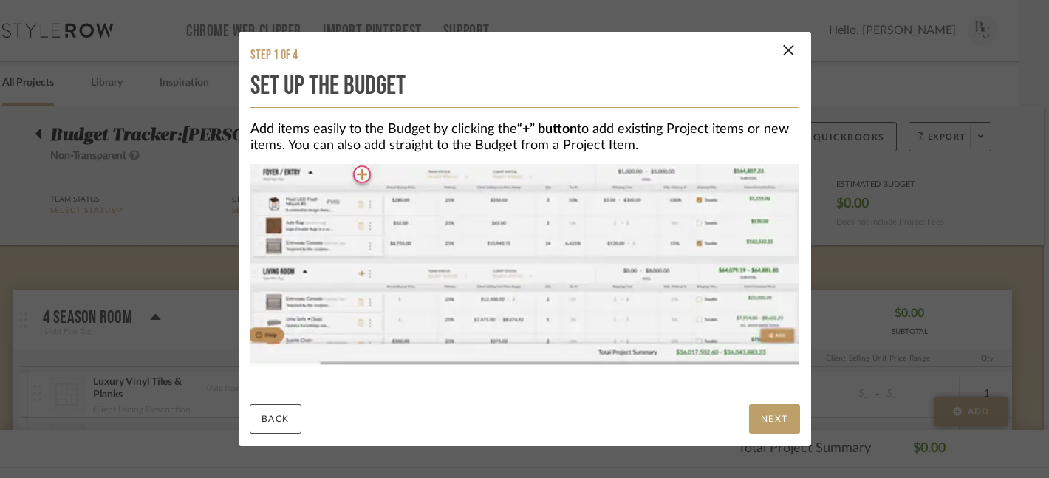
click at [761, 423] on button "NEXT" at bounding box center [774, 419] width 51 height 30
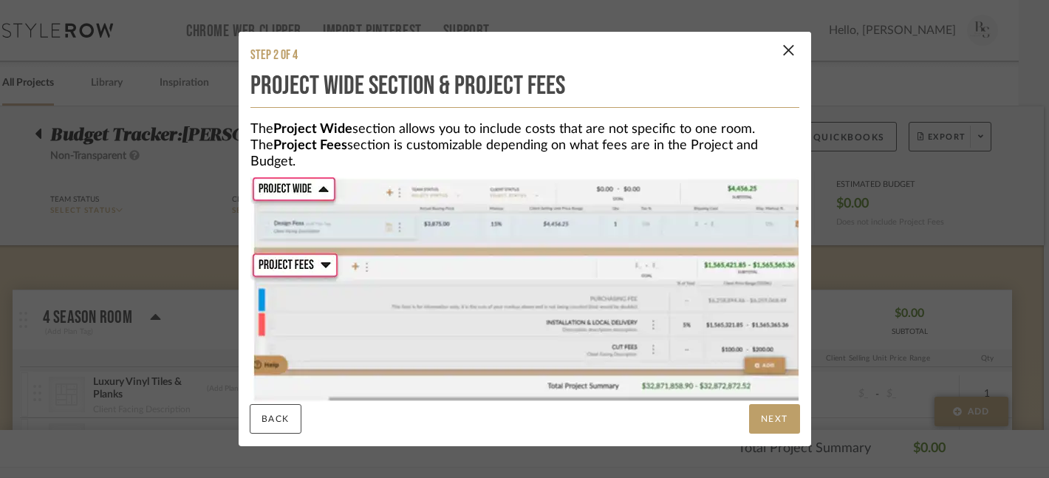
click at [762, 424] on button "NEXT" at bounding box center [774, 419] width 51 height 30
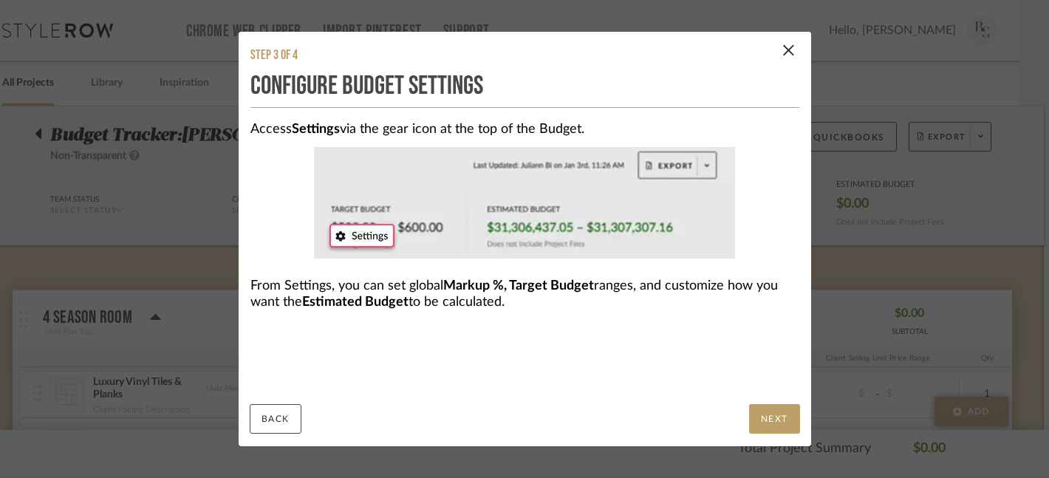
click at [762, 424] on button "NEXT" at bounding box center [774, 419] width 51 height 30
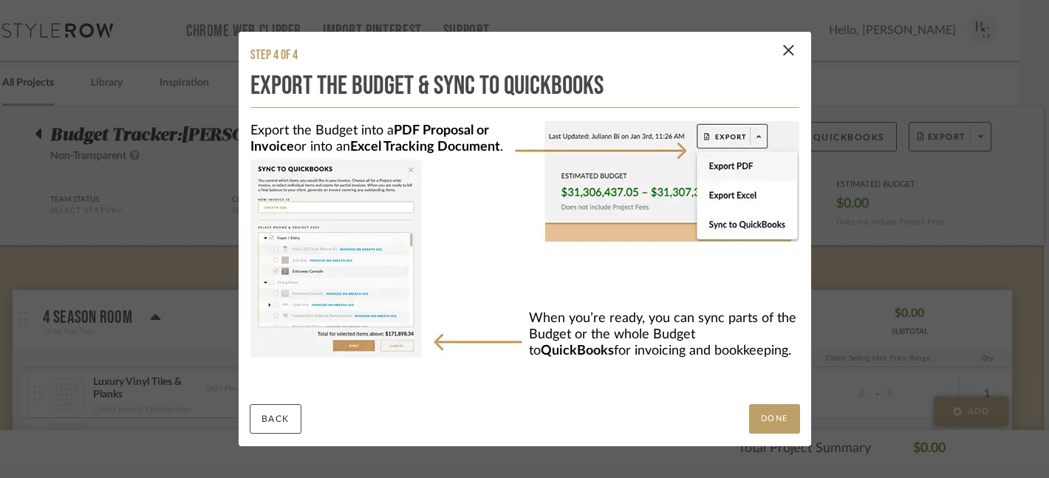
click at [762, 424] on button "DONE" at bounding box center [774, 419] width 51 height 30
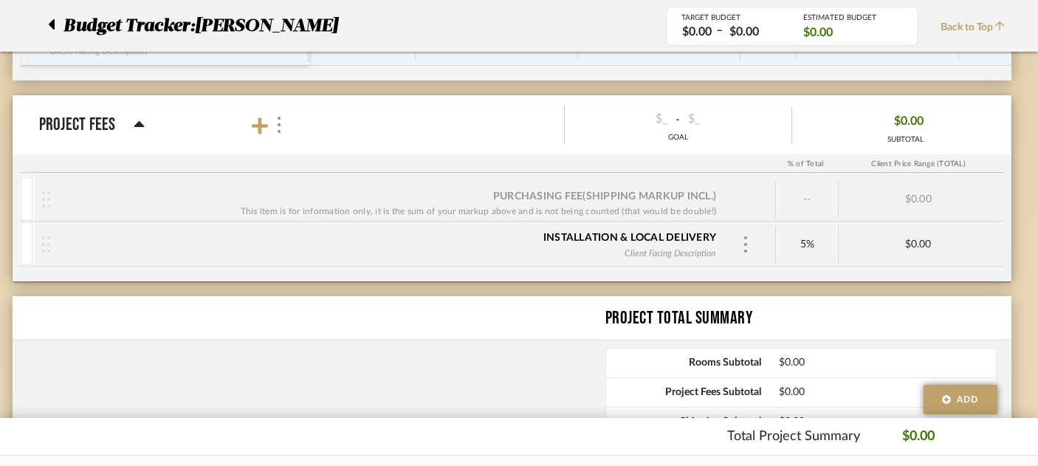
scroll to position [1092, 20]
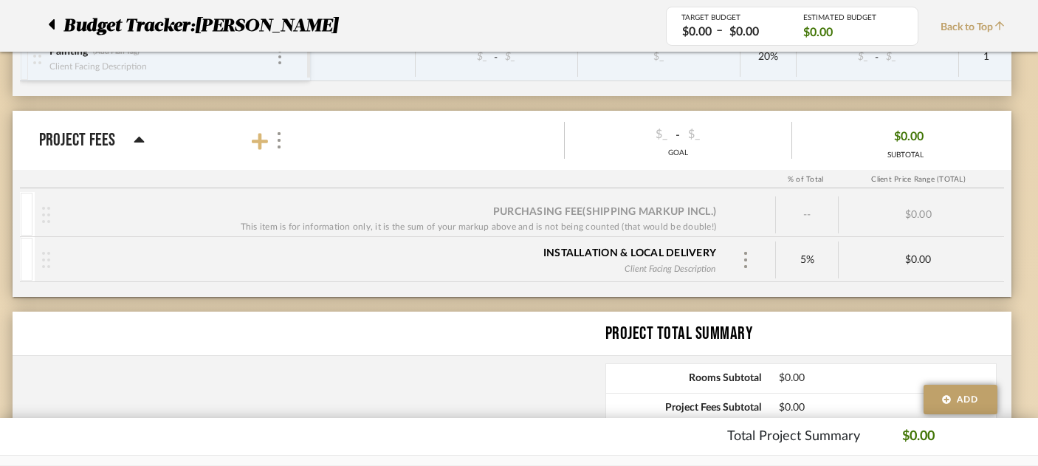
click at [261, 140] on icon at bounding box center [260, 141] width 16 height 16
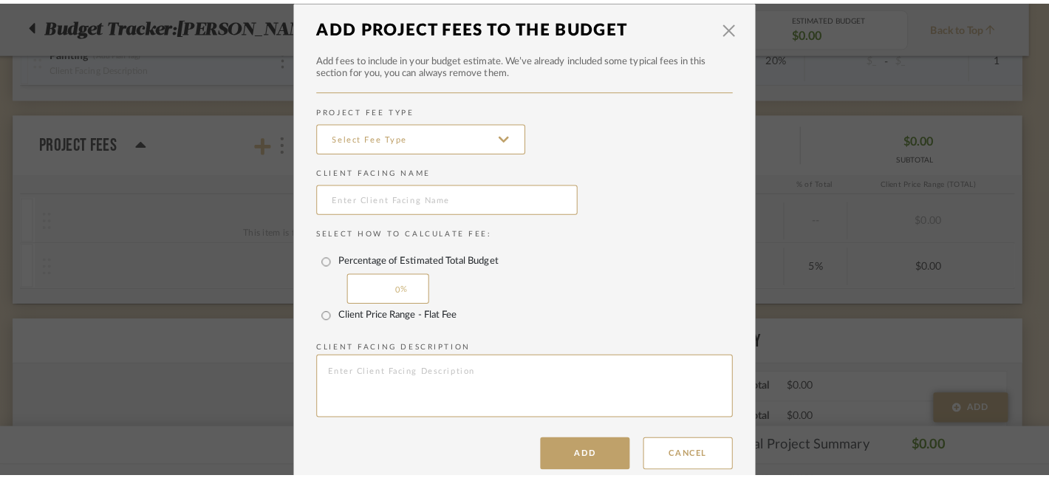
scroll to position [0, 0]
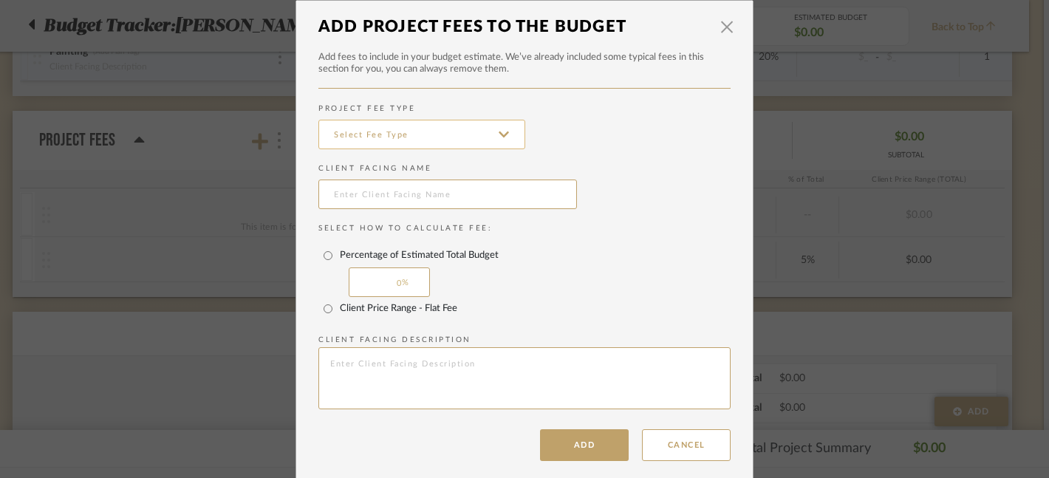
click at [419, 135] on input at bounding box center [421, 135] width 207 height 30
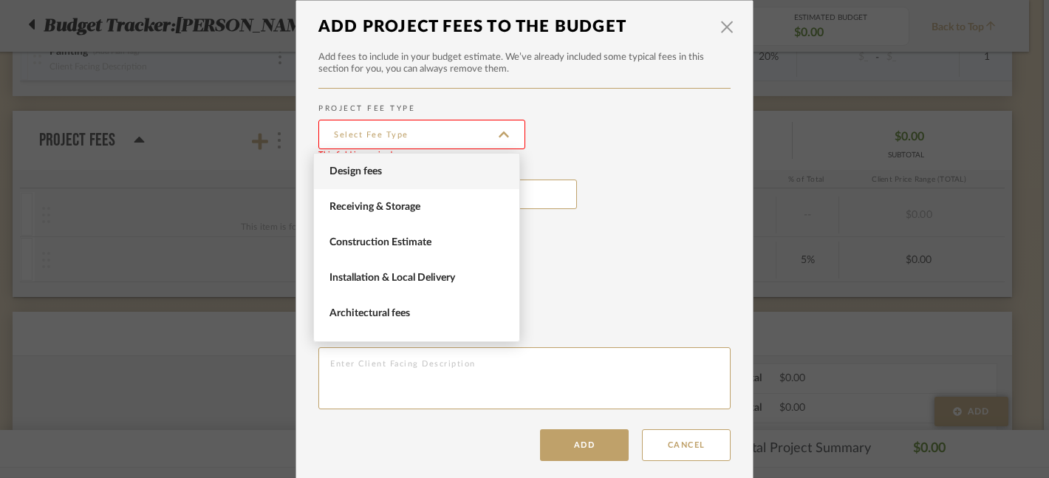
click at [416, 168] on span "Design fees" at bounding box center [418, 171] width 178 height 13
type input "Design fees"
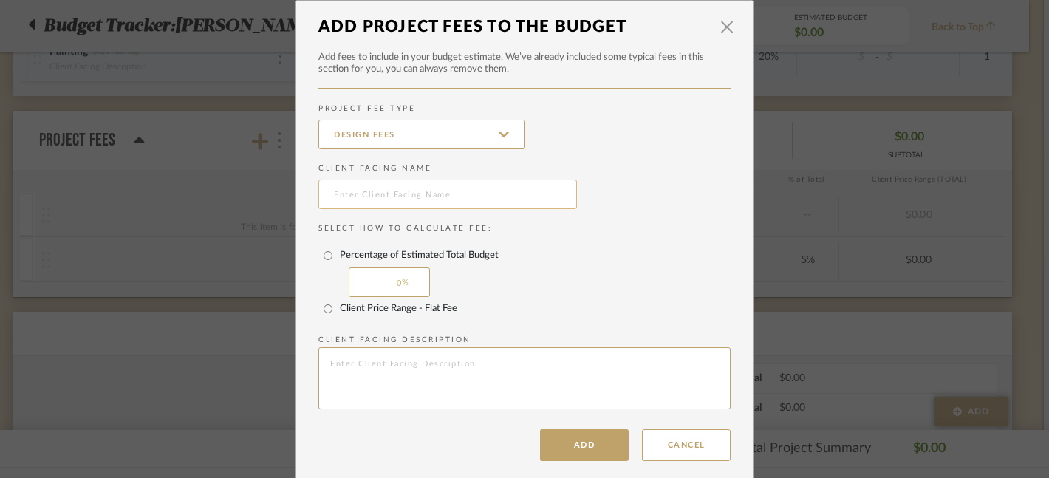
click at [409, 202] on input "text" at bounding box center [447, 194] width 258 height 30
click at [323, 313] on input "Client Price Range - Flat Fee" at bounding box center [328, 309] width 24 height 24
radio input "true"
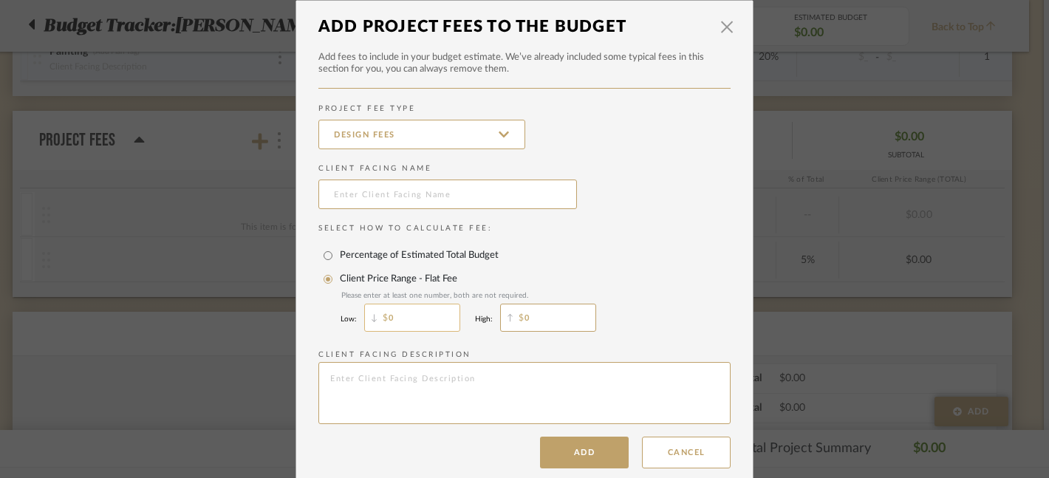
click at [403, 313] on input "0" at bounding box center [412, 318] width 96 height 28
type input "50"
click at [611, 251] on div "Percentage of Estimated Total Budget" at bounding box center [526, 256] width 407 height 24
click at [340, 251] on input "Percentage of Estimated Total Budget" at bounding box center [328, 256] width 24 height 24
radio input "true"
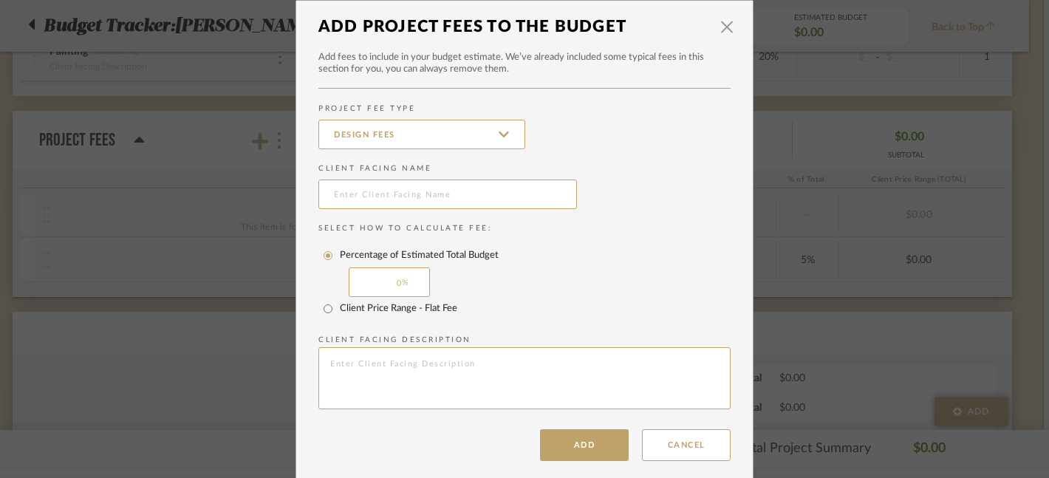
click at [380, 288] on input "0" at bounding box center [389, 282] width 81 height 30
click at [324, 312] on input "Client Price Range - Flat Fee" at bounding box center [328, 309] width 24 height 24
radio input "true"
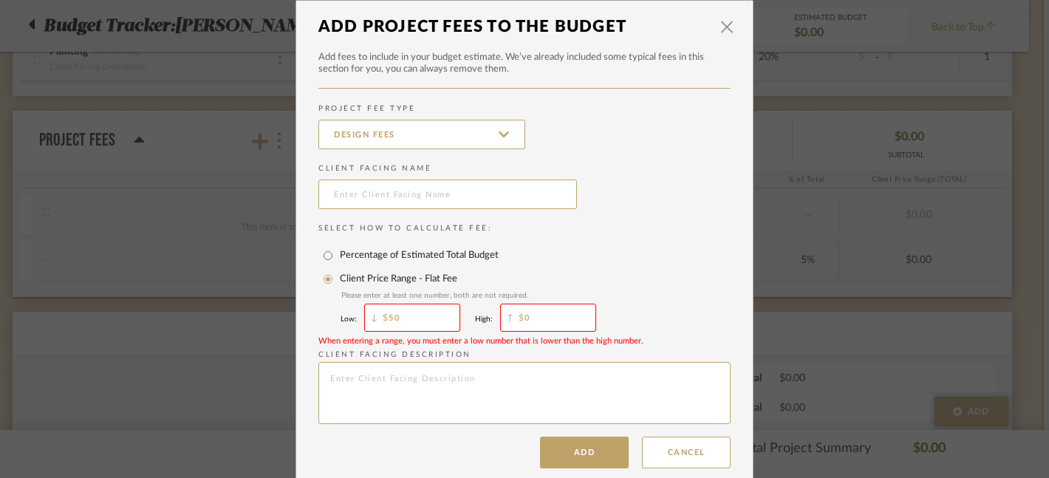
click at [439, 315] on input "50" at bounding box center [412, 318] width 96 height 28
click at [534, 318] on input "0" at bounding box center [548, 318] width 96 height 28
type input "50"
click at [676, 301] on div "Client Price Range - Flat Fee Please enter at least one number, both are not re…" at bounding box center [524, 301] width 412 height 68
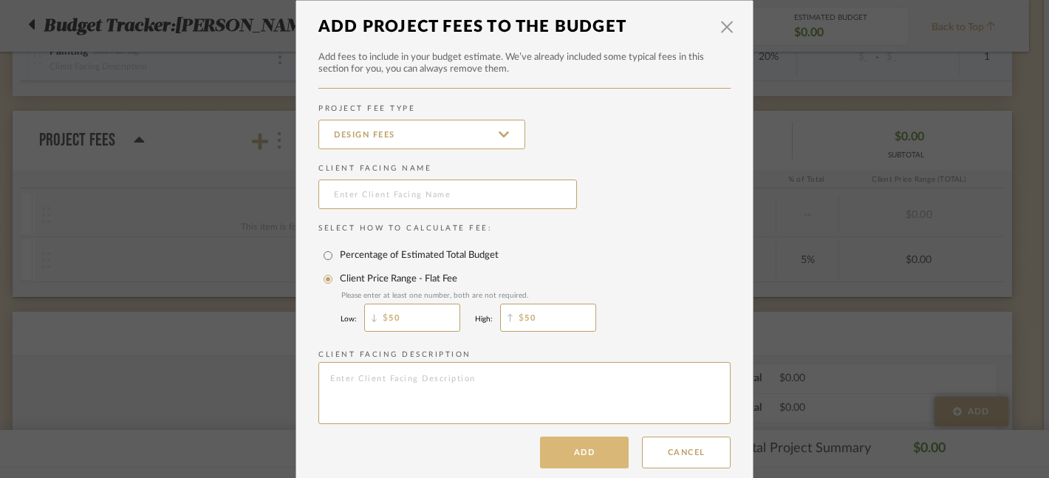
click at [576, 452] on button "Add" at bounding box center [584, 452] width 89 height 32
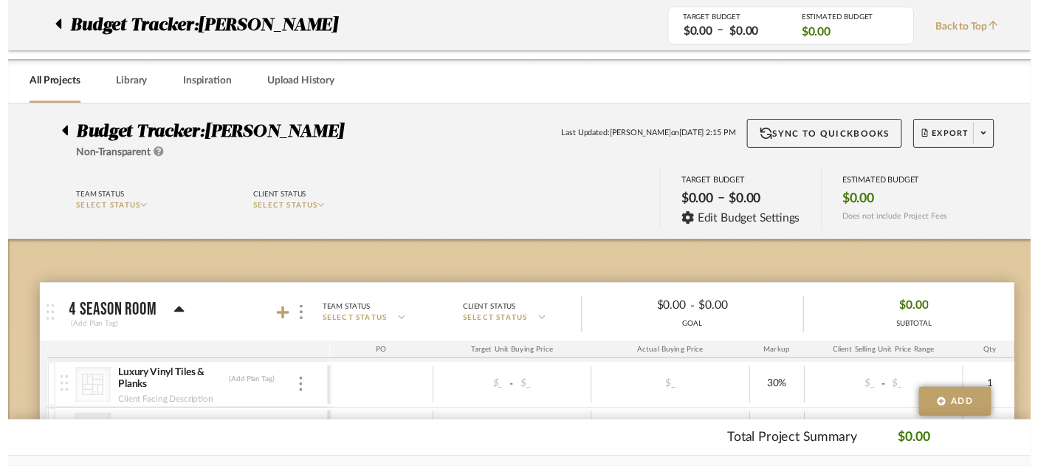
scroll to position [1092, 20]
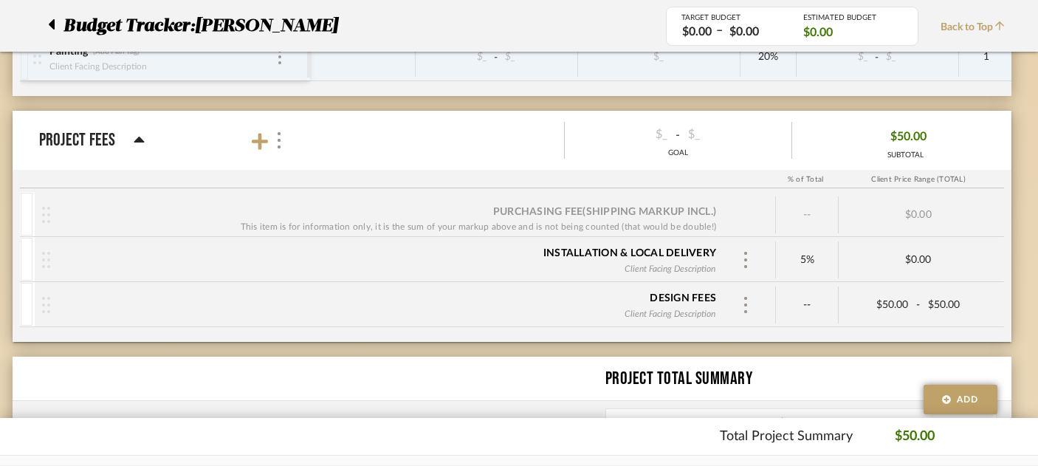
click at [357, 147] on mat-panel-description "Team Status SELECT STATUS Client Status SELECT STATUS $_ - $_ GOAL $50.00 SUBTO…" at bounding box center [659, 141] width 720 height 48
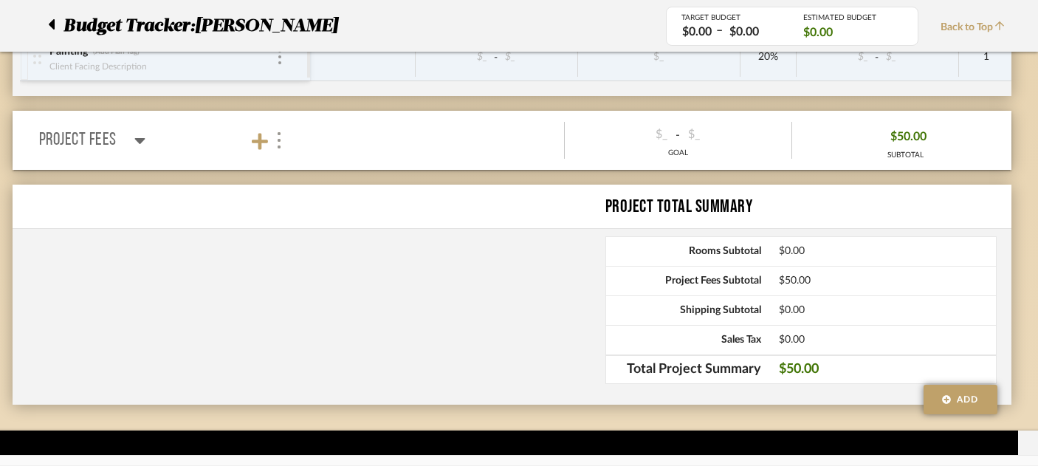
click at [357, 147] on mat-panel-description "Team Status SELECT STATUS Client Status SELECT STATUS $_ - $_ GOAL $50.00 SUBTO…" at bounding box center [659, 141] width 720 height 48
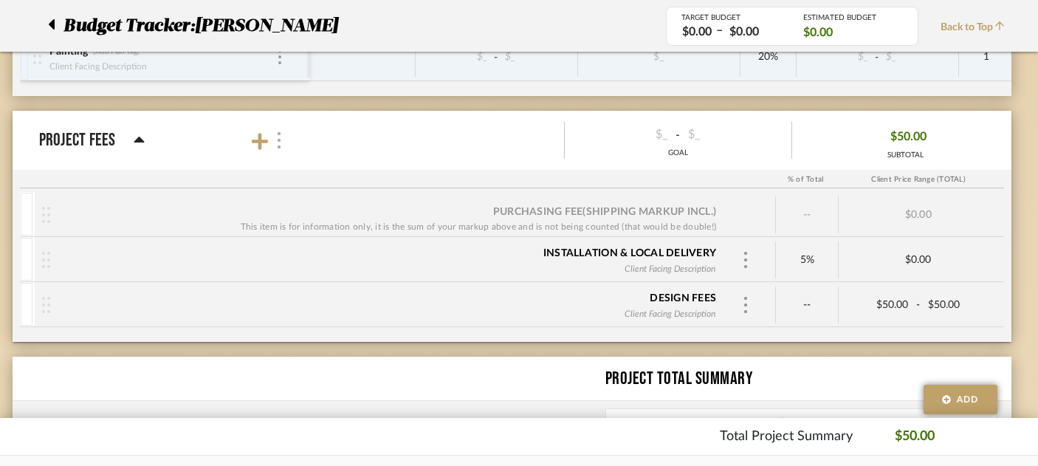
click at [278, 143] on img at bounding box center [278, 140] width 7 height 16
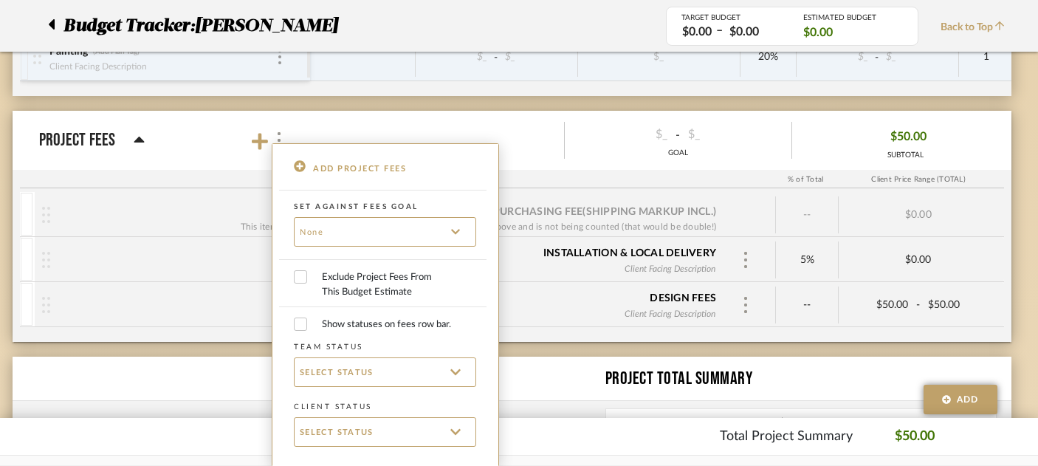
click at [318, 114] on div at bounding box center [519, 233] width 1038 height 466
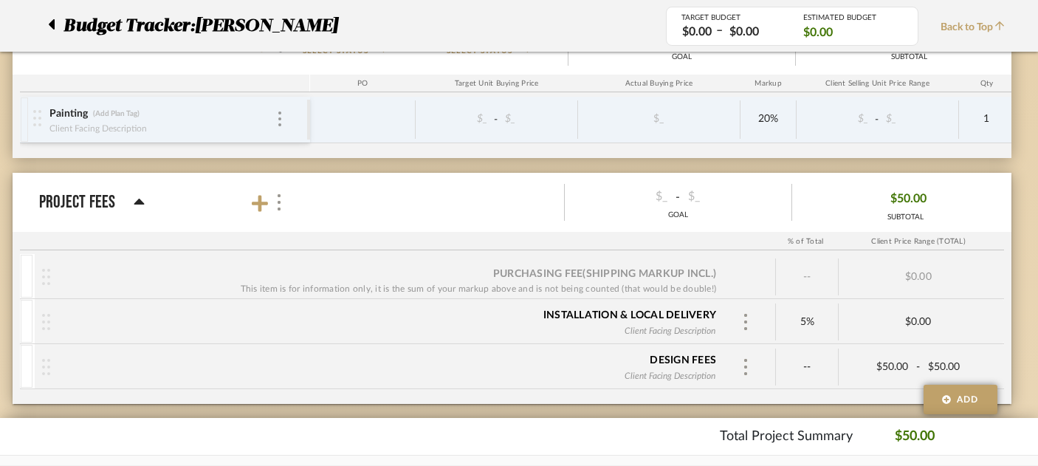
scroll to position [1055, 20]
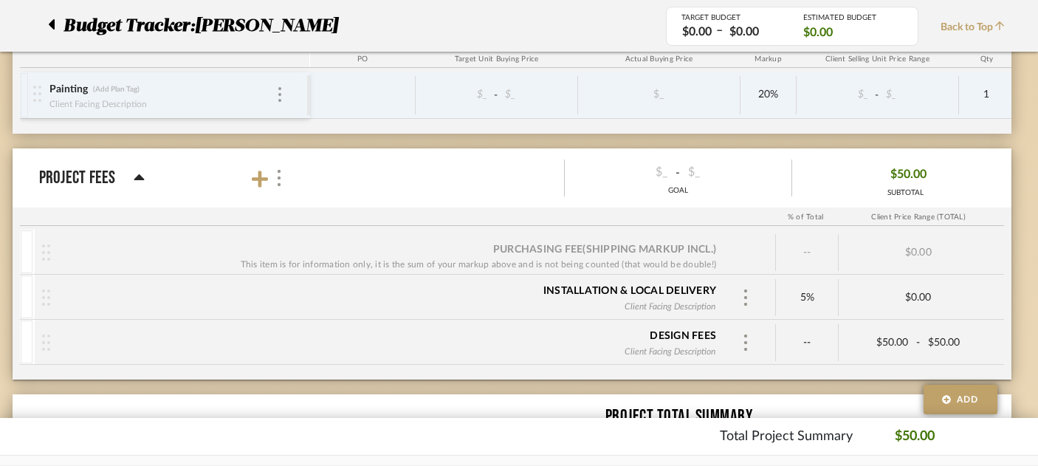
click at [44, 256] on img at bounding box center [46, 252] width 8 height 16
click at [46, 295] on img at bounding box center [46, 297] width 8 height 16
click at [50, 340] on div "Design fees Client Facing Description" at bounding box center [387, 343] width 674 height 46
click at [284, 177] on div at bounding box center [280, 178] width 16 height 20
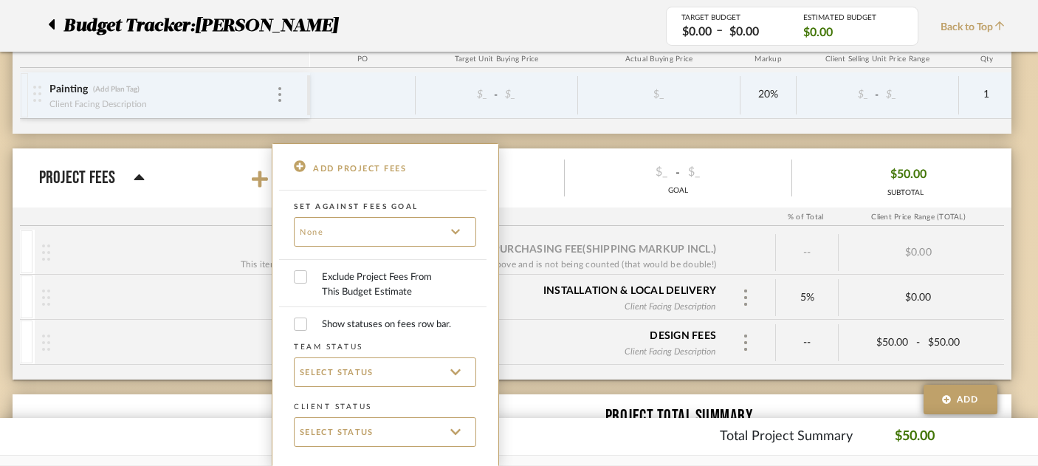
click at [250, 171] on div at bounding box center [519, 233] width 1038 height 466
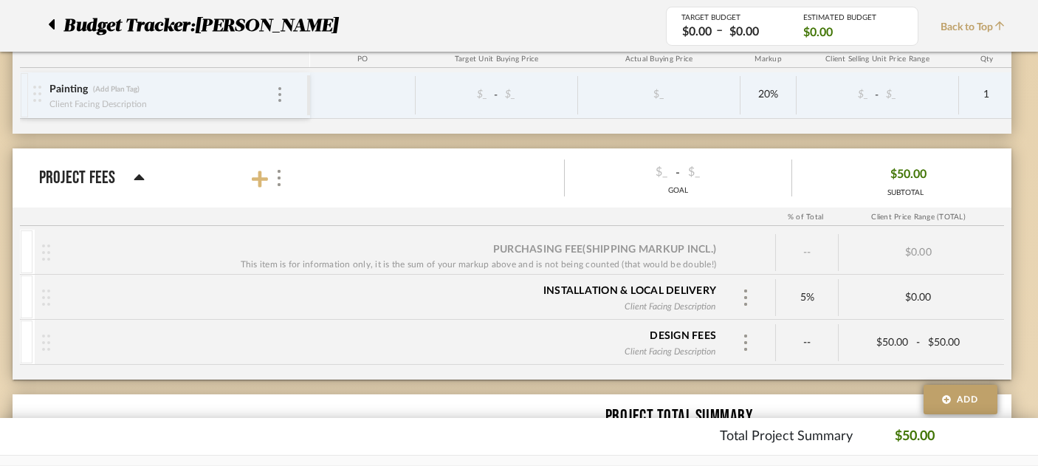
click at [264, 181] on icon at bounding box center [260, 179] width 16 height 18
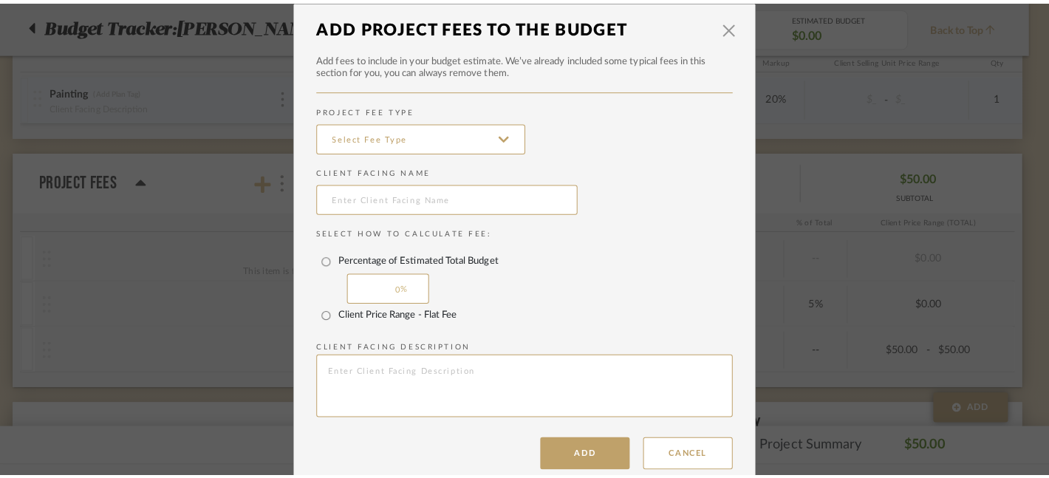
scroll to position [0, 0]
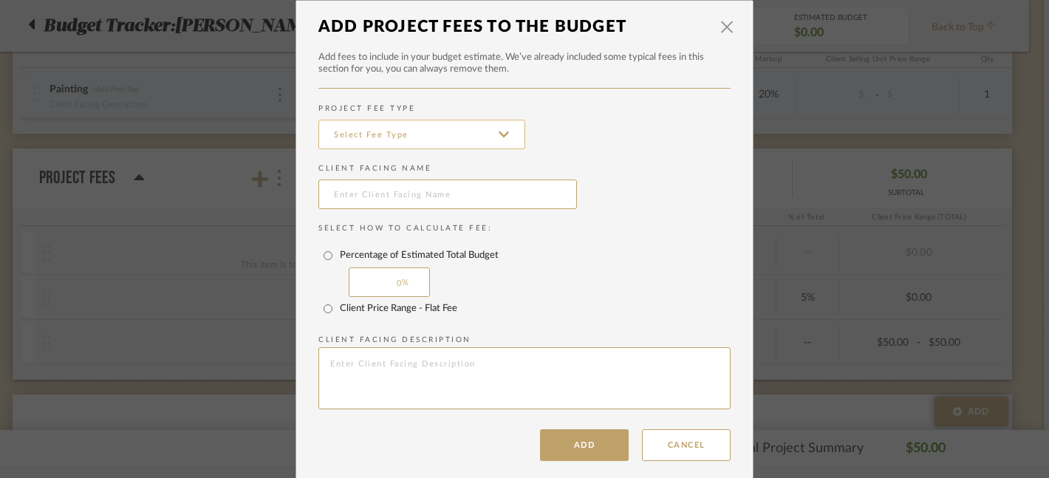
click at [384, 136] on input at bounding box center [421, 135] width 207 height 30
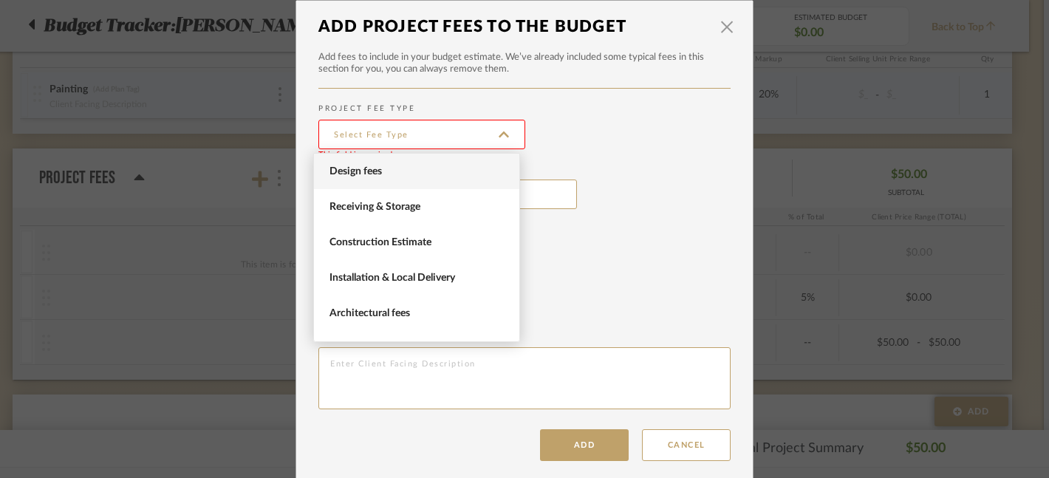
click at [386, 168] on span "Design fees" at bounding box center [418, 171] width 178 height 13
type input "Design fees"
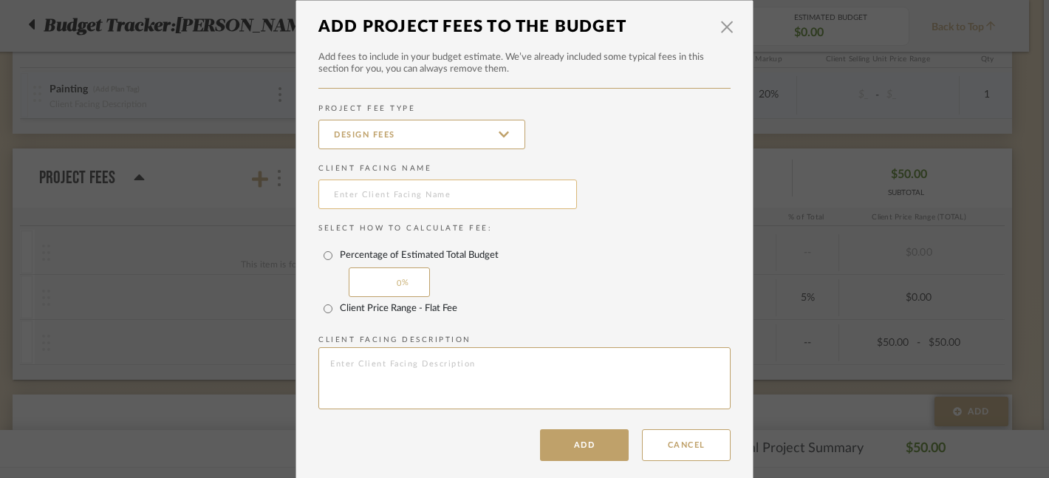
click at [391, 193] on input "text" at bounding box center [447, 194] width 258 height 30
type input "Paint Selection"
click at [325, 315] on input "Client Price Range - Flat Fee" at bounding box center [328, 309] width 24 height 24
radio input "true"
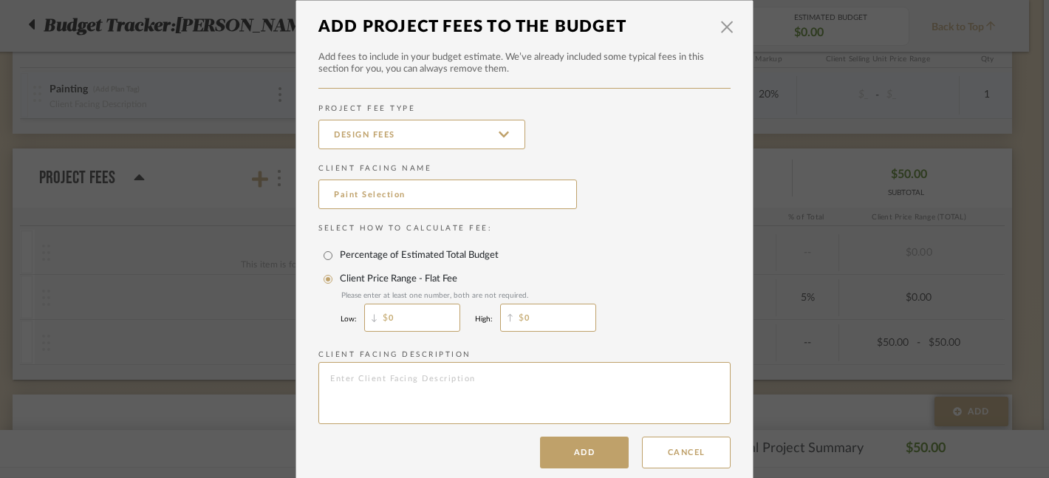
click at [381, 315] on div "0" at bounding box center [412, 317] width 96 height 35
click at [425, 327] on input "500" at bounding box center [412, 318] width 96 height 28
type input "50"
click at [529, 315] on input "0" at bounding box center [548, 318] width 96 height 28
type input "50"
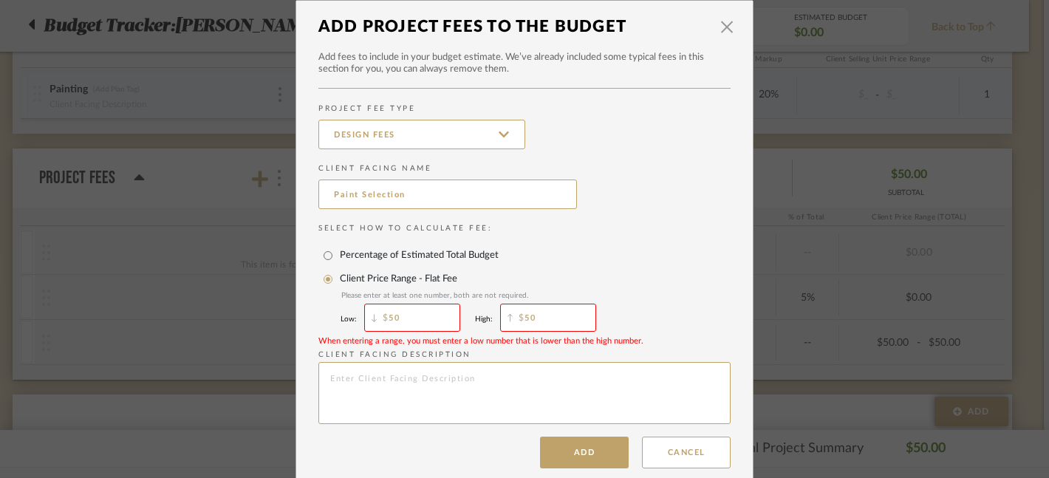
click at [615, 270] on div "Client Price Range - Flat Fee Please enter at least one number, both are not re…" at bounding box center [524, 301] width 412 height 68
click at [484, 402] on textarea at bounding box center [524, 393] width 412 height 62
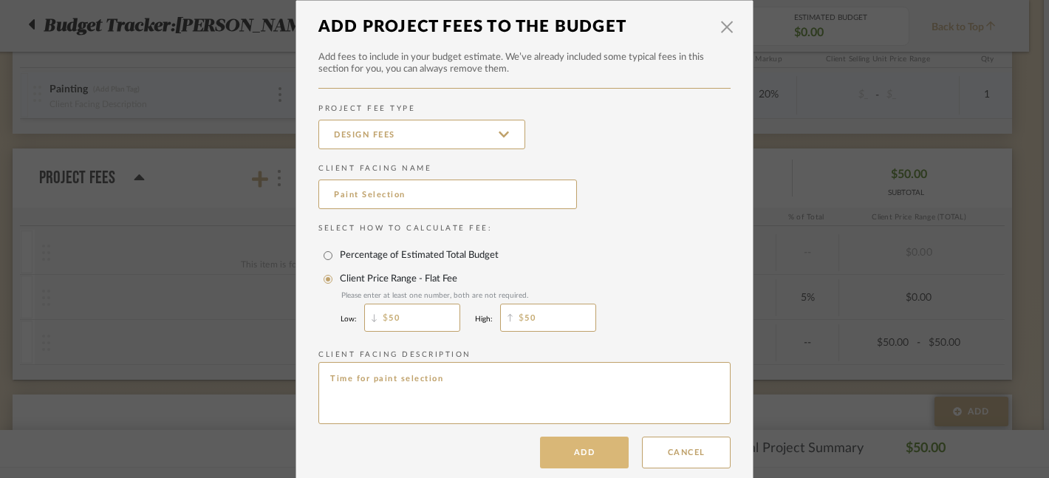
type textarea "Time for paint selection"
click at [590, 449] on button "Add" at bounding box center [584, 452] width 89 height 32
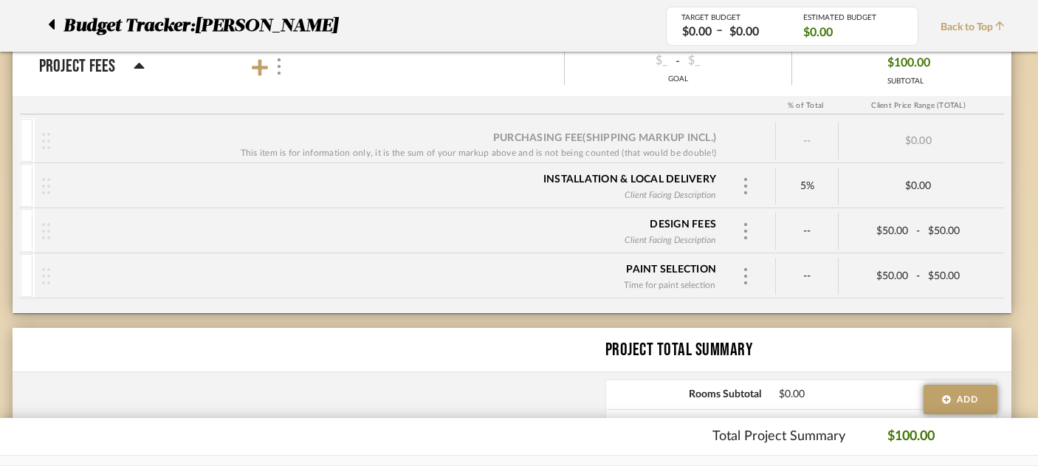
scroll to position [1119, 20]
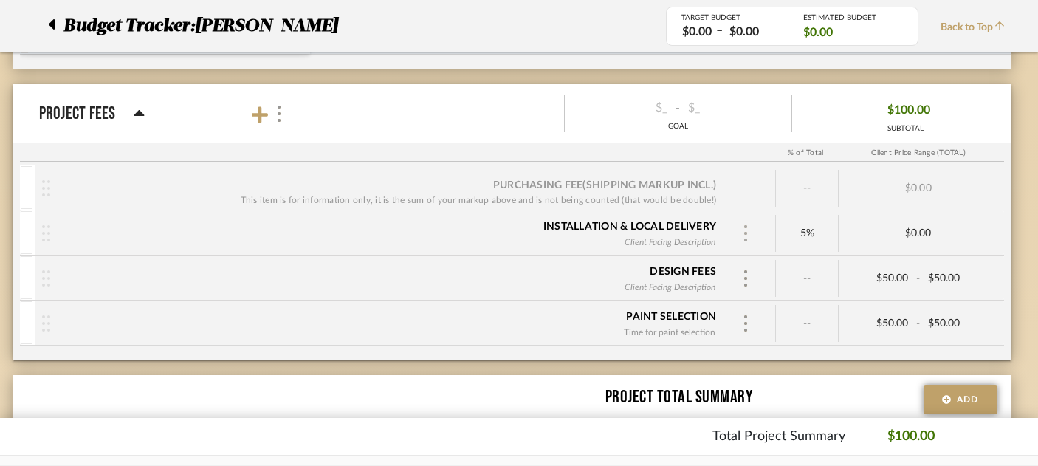
click at [747, 233] on img at bounding box center [745, 233] width 7 height 16
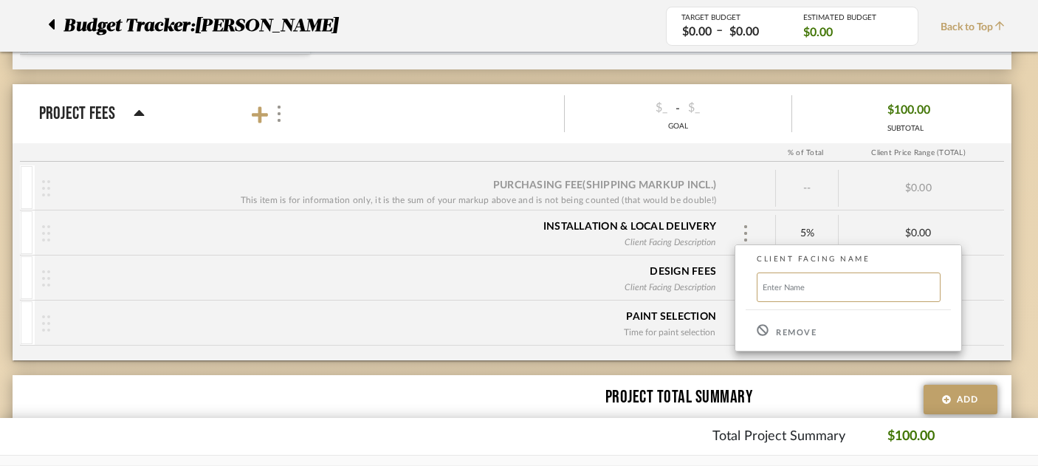
click at [761, 331] on icon at bounding box center [763, 330] width 12 height 12
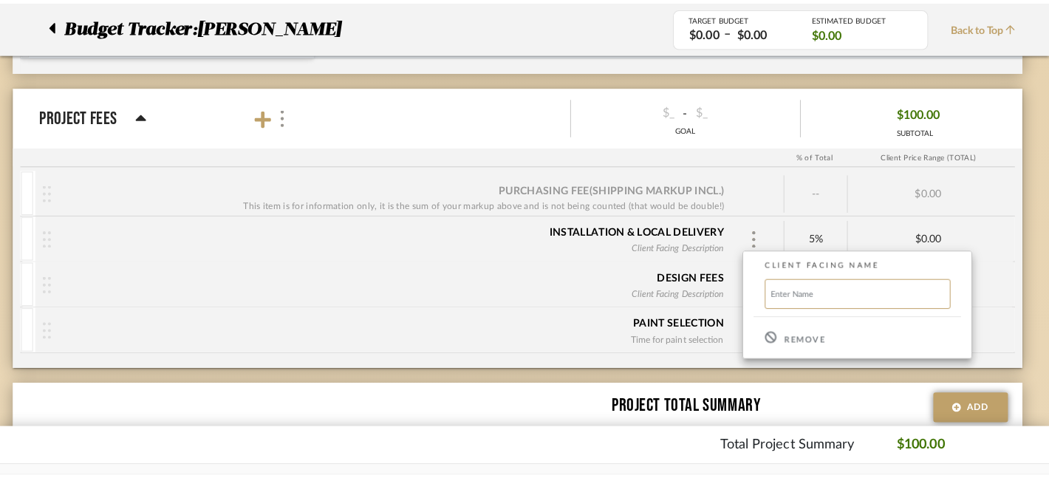
scroll to position [0, 0]
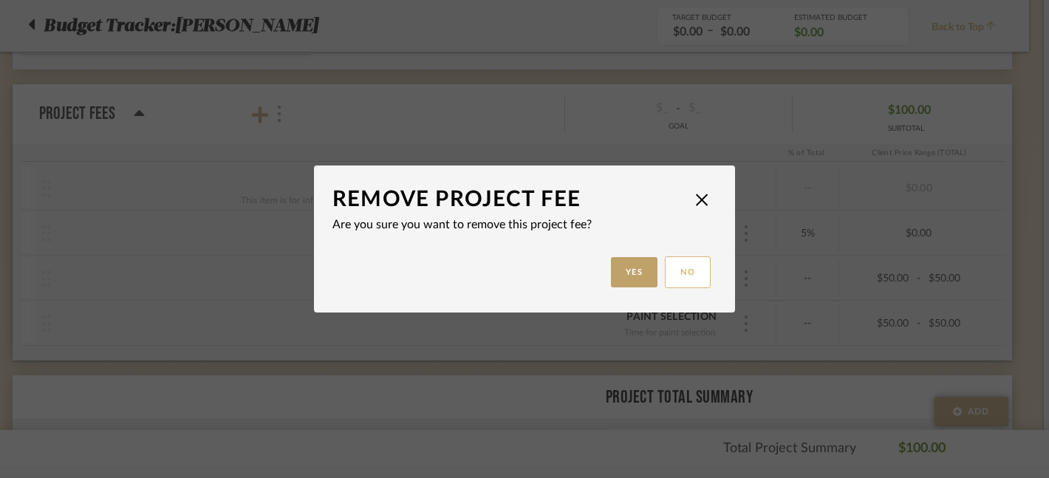
click at [690, 272] on button "No" at bounding box center [688, 272] width 46 height 32
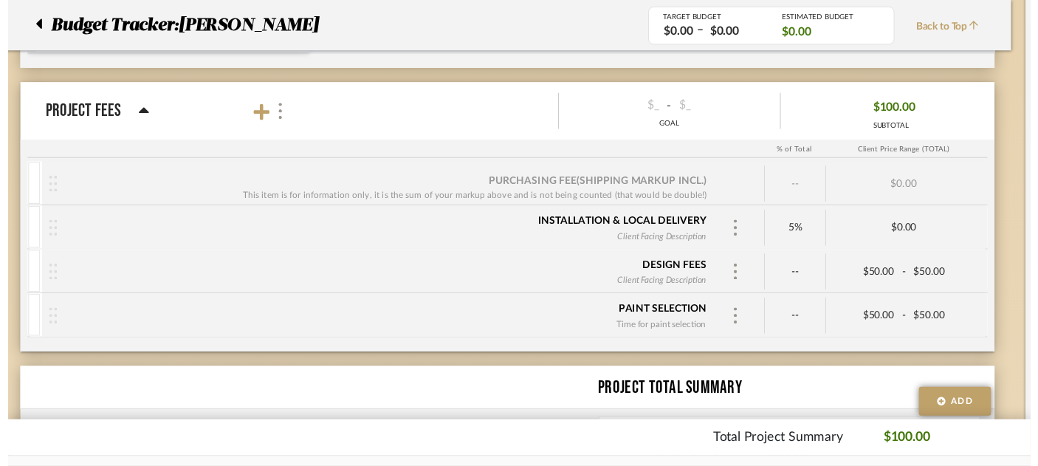
scroll to position [1119, 20]
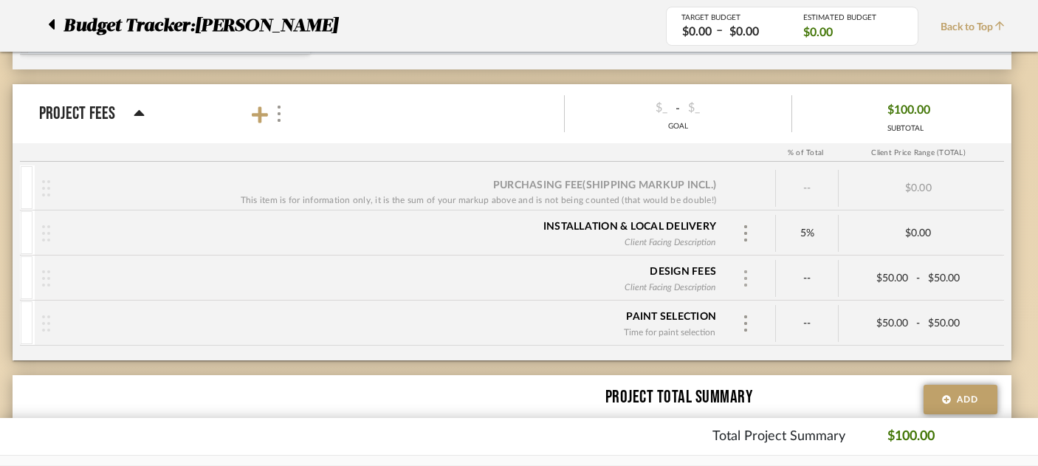
click at [746, 278] on img at bounding box center [745, 278] width 7 height 16
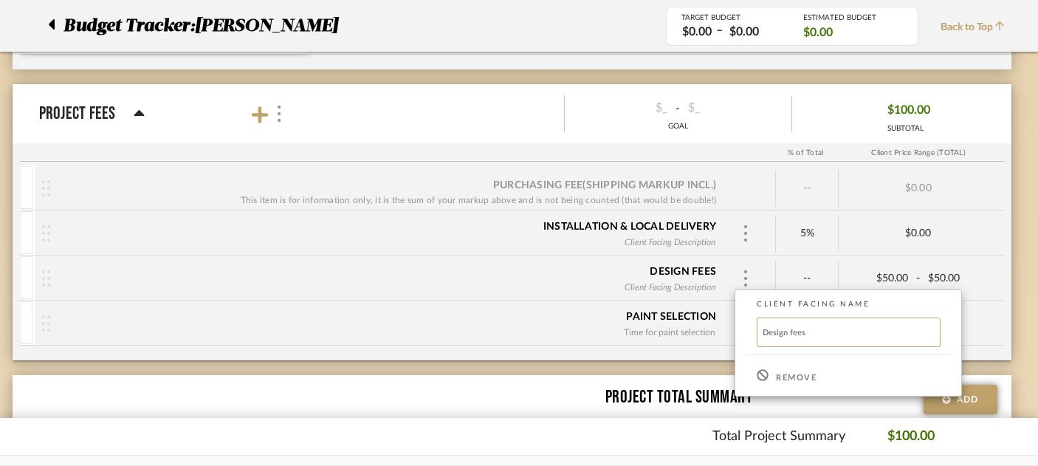
click at [46, 273] on div at bounding box center [519, 233] width 1038 height 466
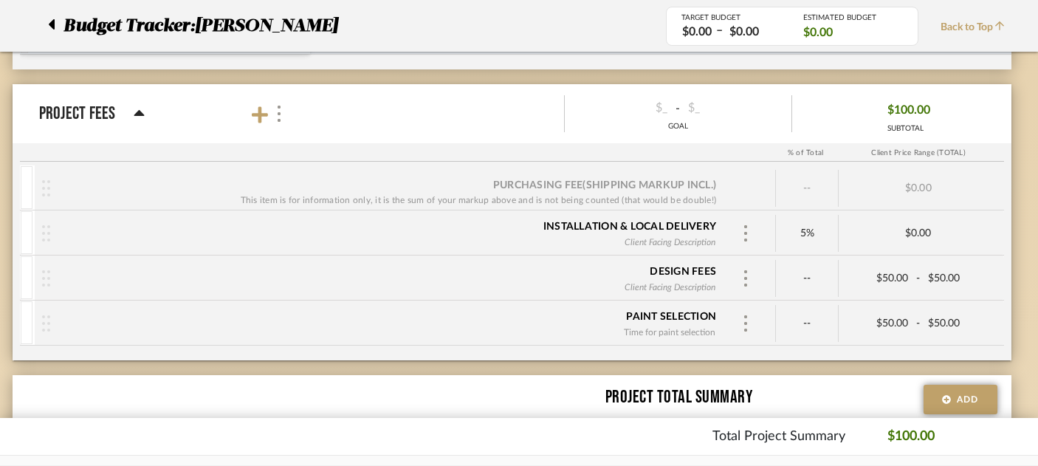
click at [46, 278] on img at bounding box center [46, 278] width 8 height 16
click at [48, 282] on img at bounding box center [46, 278] width 8 height 16
click at [22, 275] on div at bounding box center [27, 277] width 12 height 43
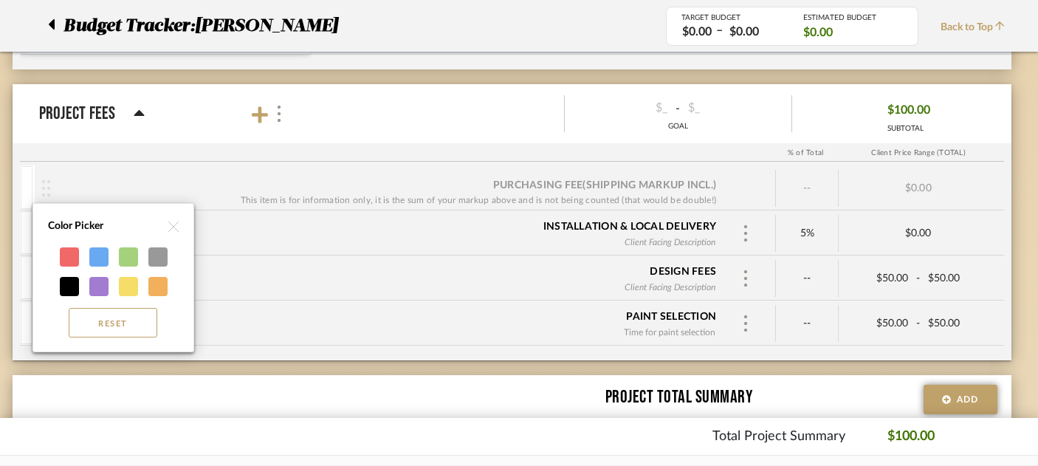
click at [241, 304] on div at bounding box center [519, 233] width 1038 height 466
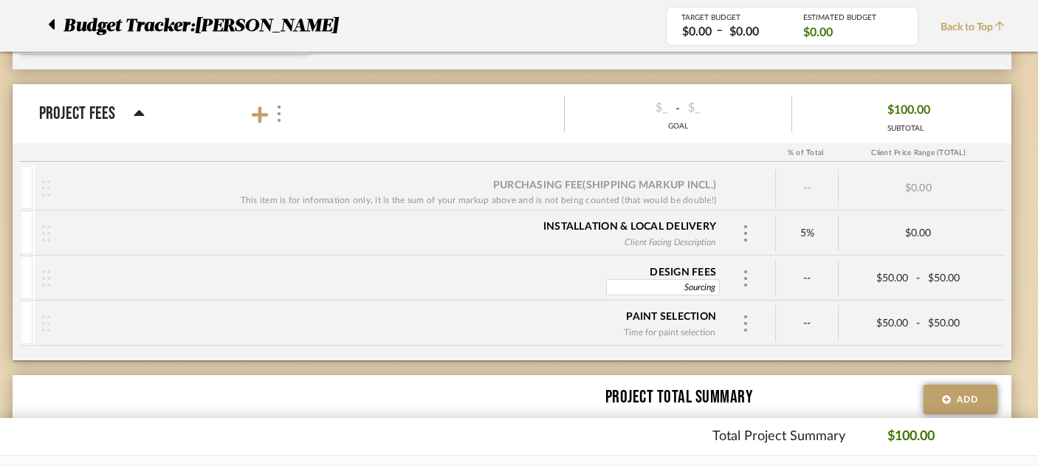
type input "Sourcing"
click at [490, 282] on div "Design fees Sourcing Sourcing" at bounding box center [387, 278] width 674 height 44
type input "Sourcing x 1 Hr."
type input "Time for paint selection x 1 Hr."
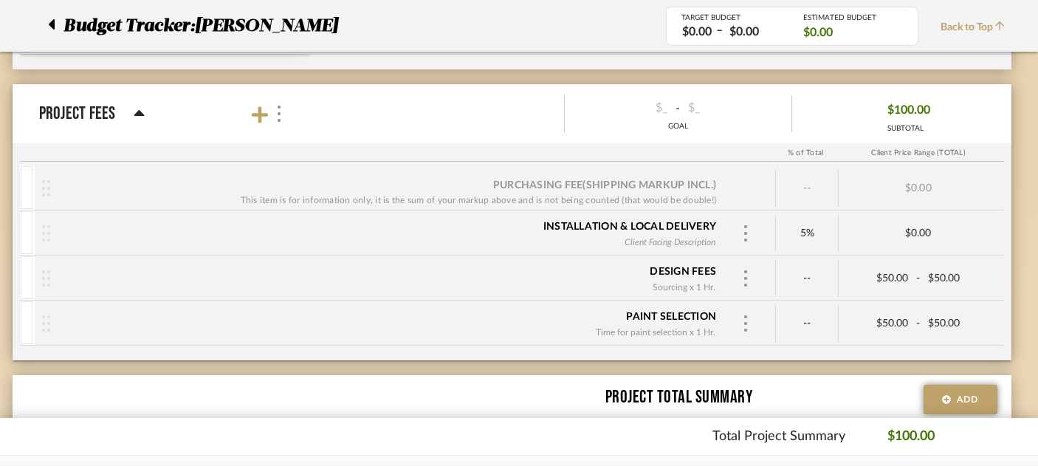
click at [610, 281] on div "Design fees Sourcing x 1 Hr." at bounding box center [387, 279] width 674 height 46
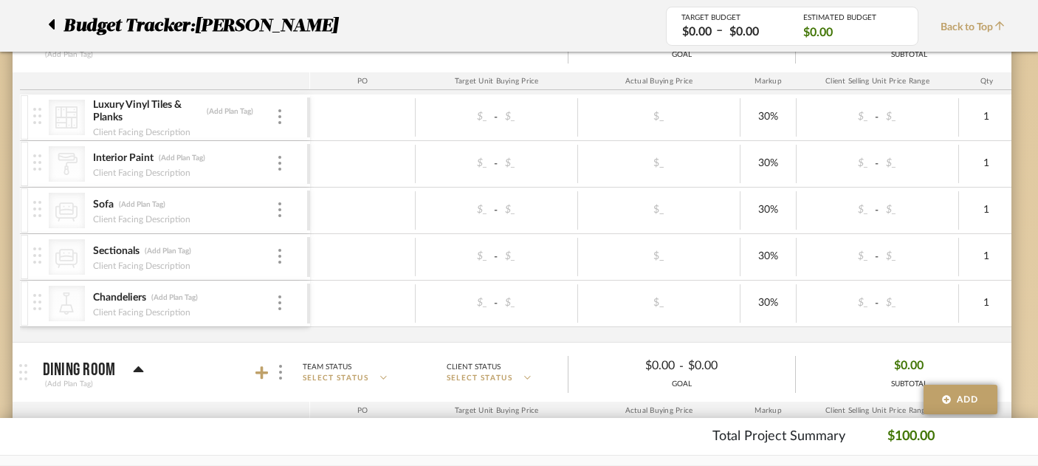
scroll to position [241, 20]
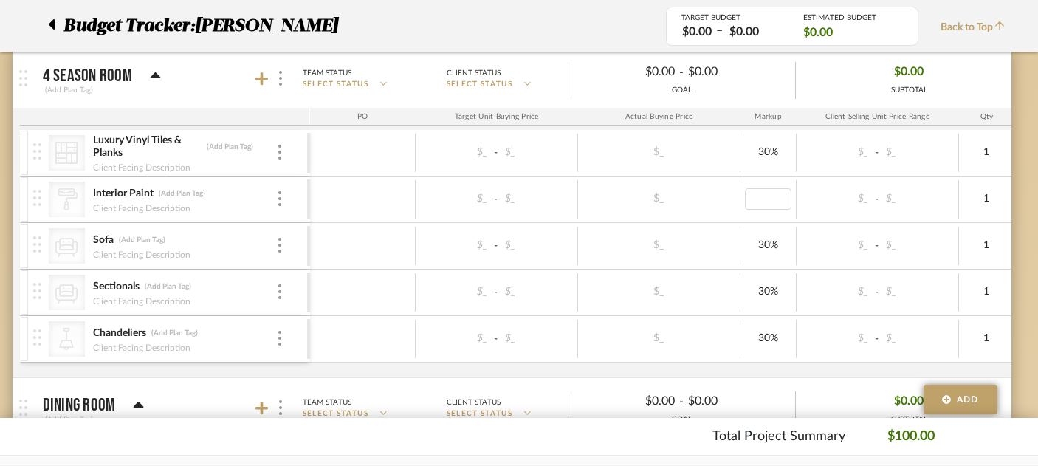
type input "0"
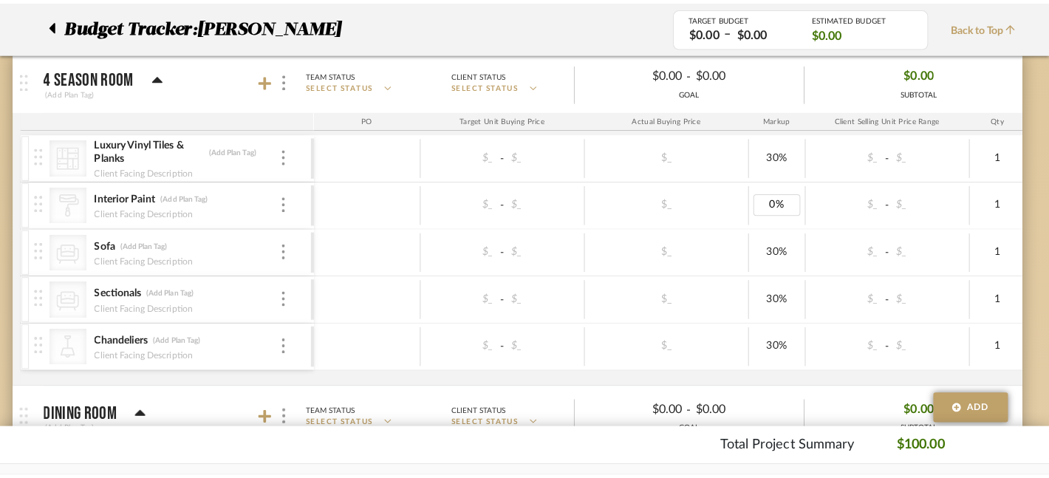
scroll to position [0, 0]
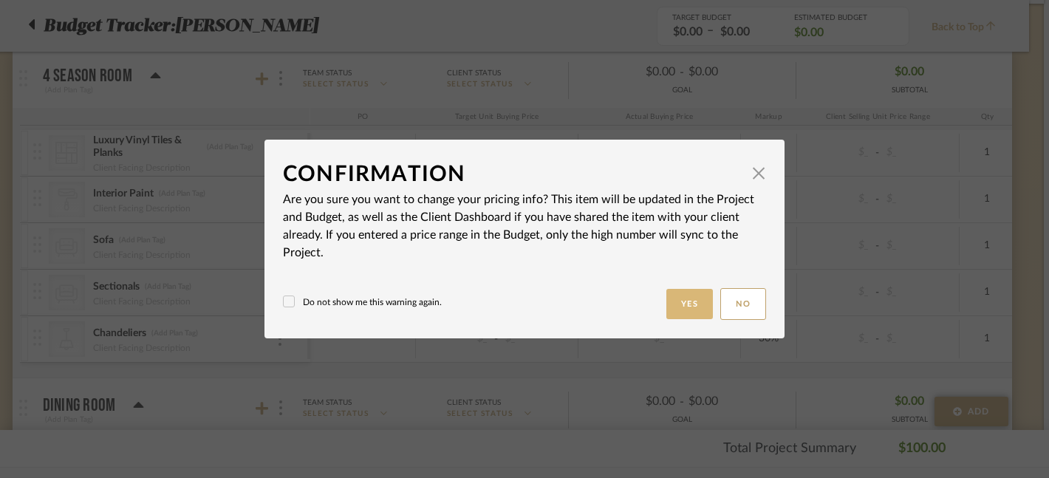
click at [688, 302] on button "Yes" at bounding box center [689, 304] width 47 height 30
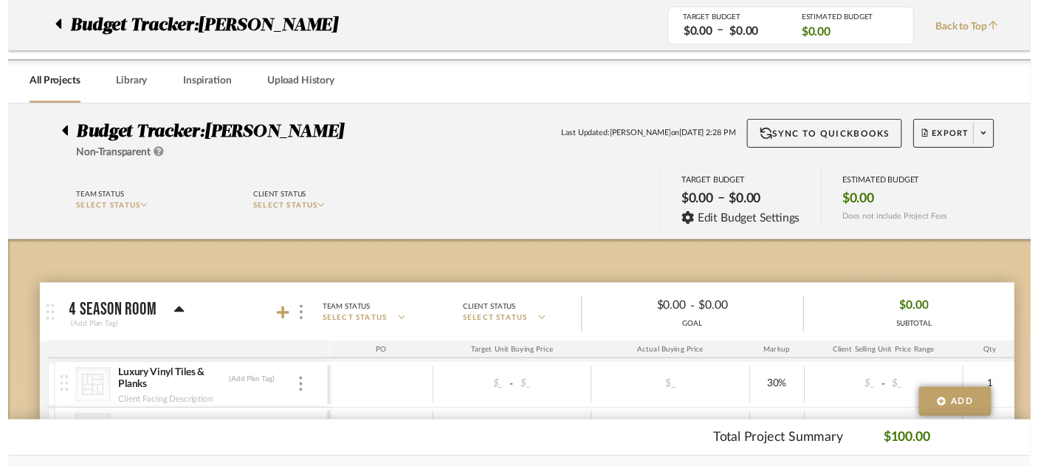
scroll to position [241, 20]
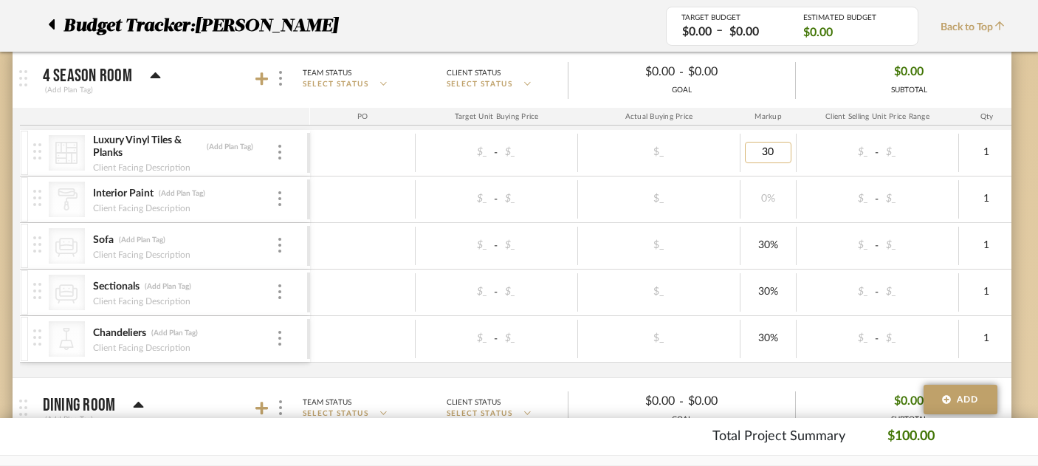
type input "0"
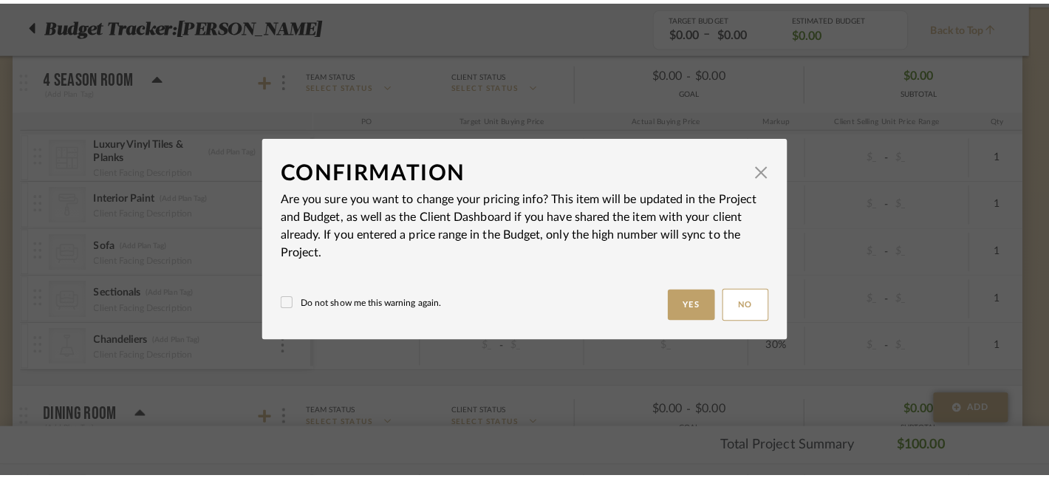
scroll to position [0, 0]
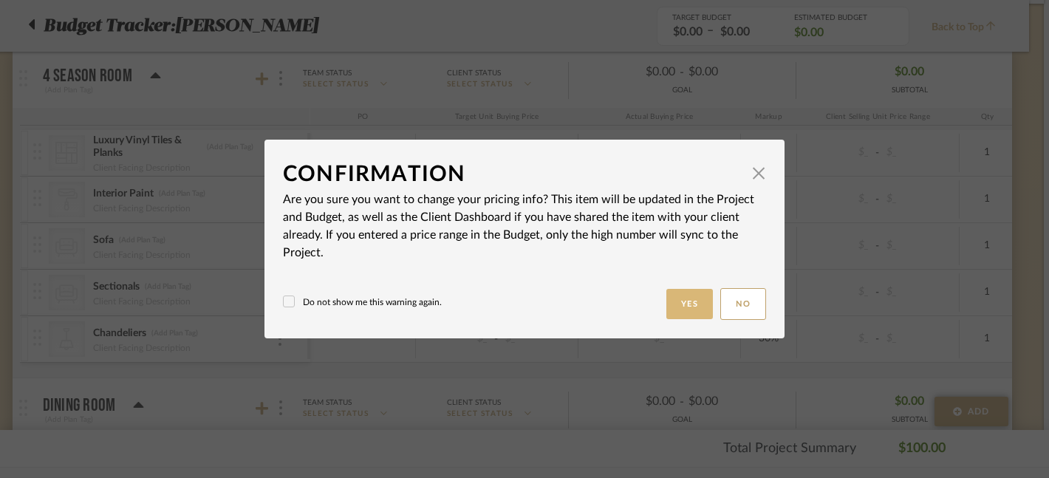
click at [693, 313] on button "Yes" at bounding box center [689, 304] width 47 height 30
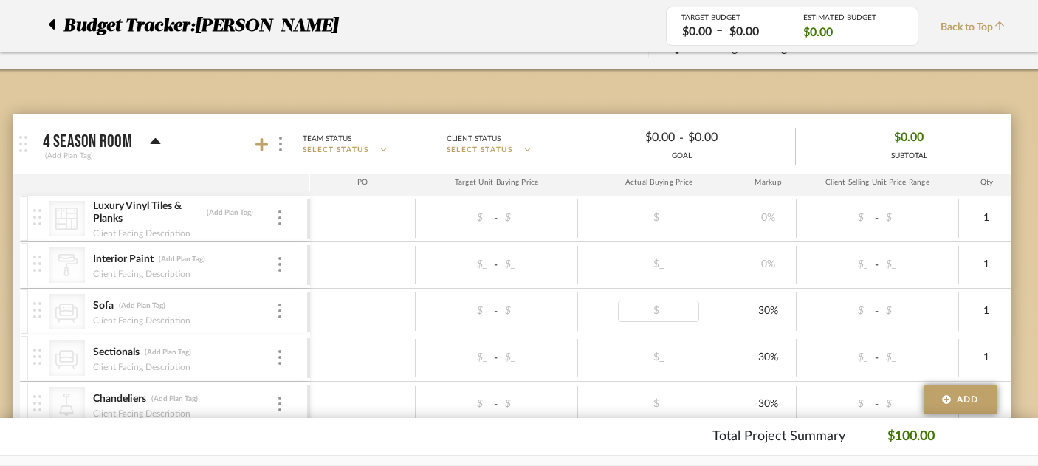
scroll to position [223, 20]
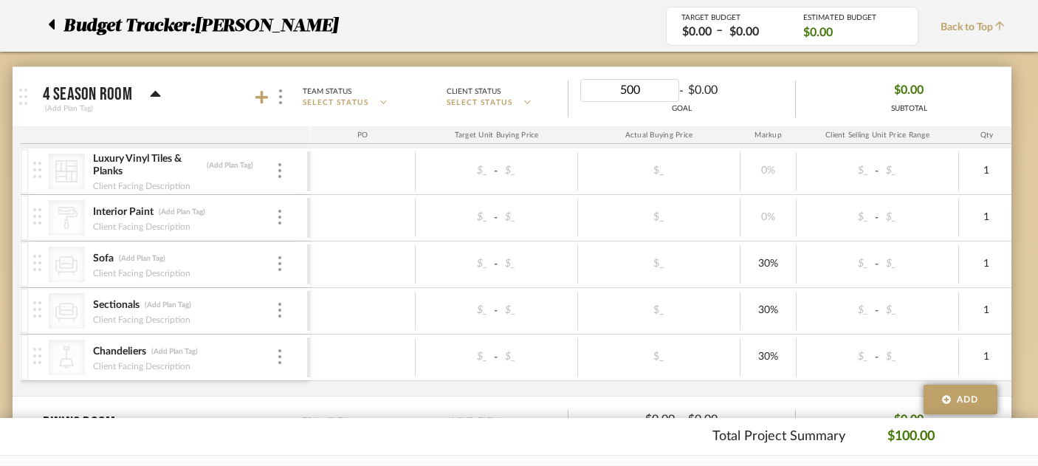
type input "5000"
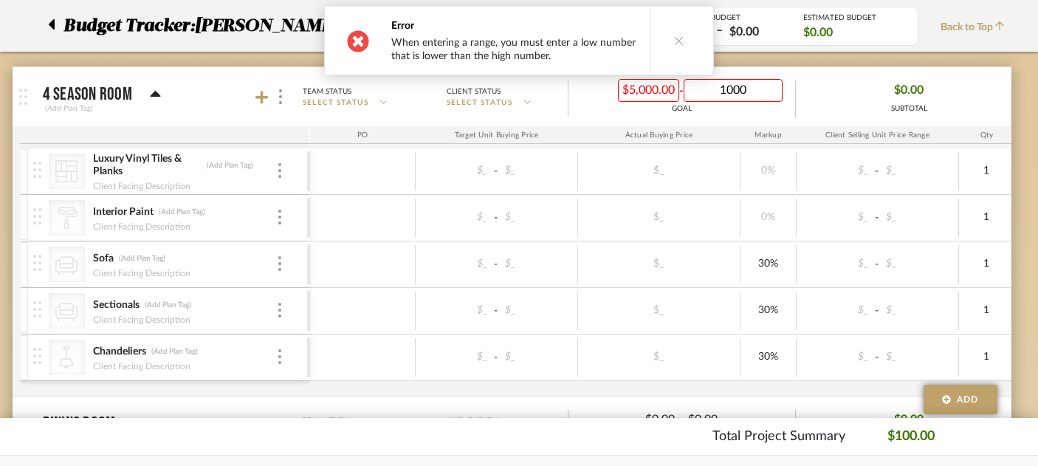
type input "10000"
click at [730, 113] on div "GOAL" at bounding box center [682, 108] width 227 height 11
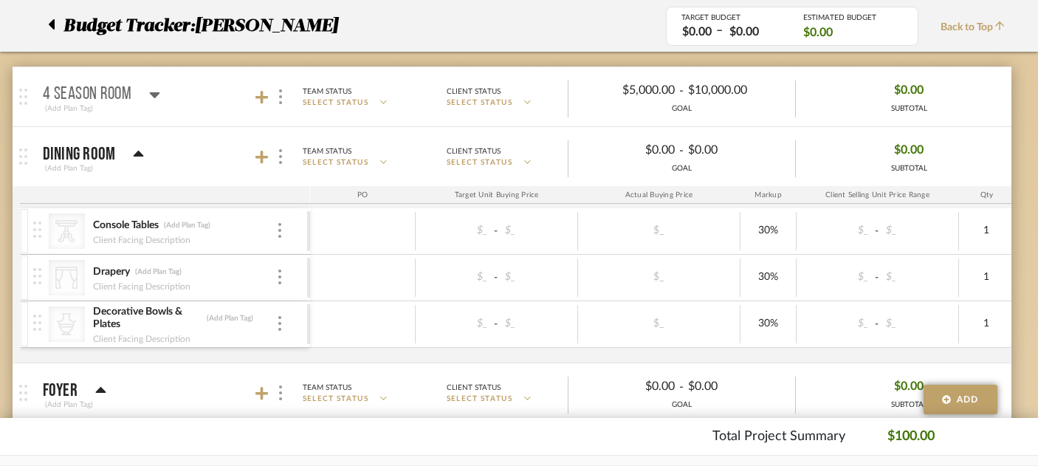
click at [158, 100] on icon at bounding box center [154, 95] width 11 height 18
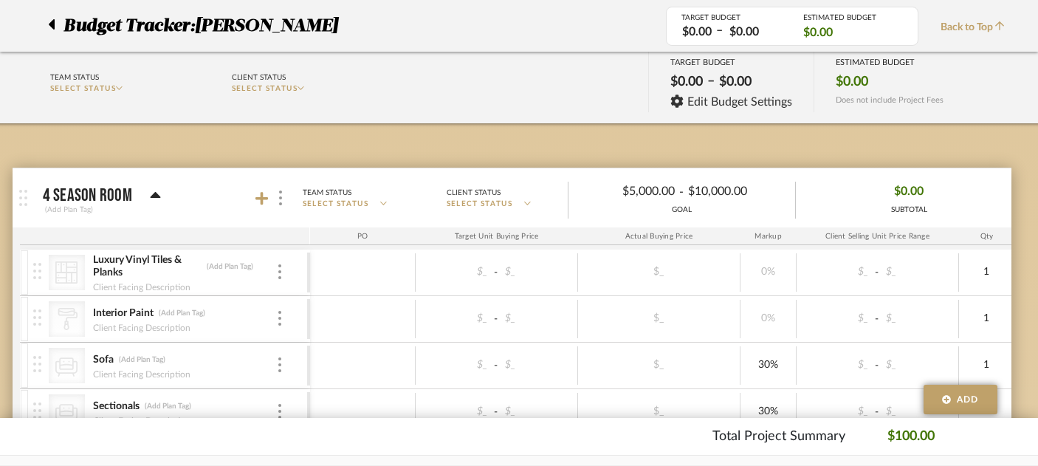
scroll to position [86, 20]
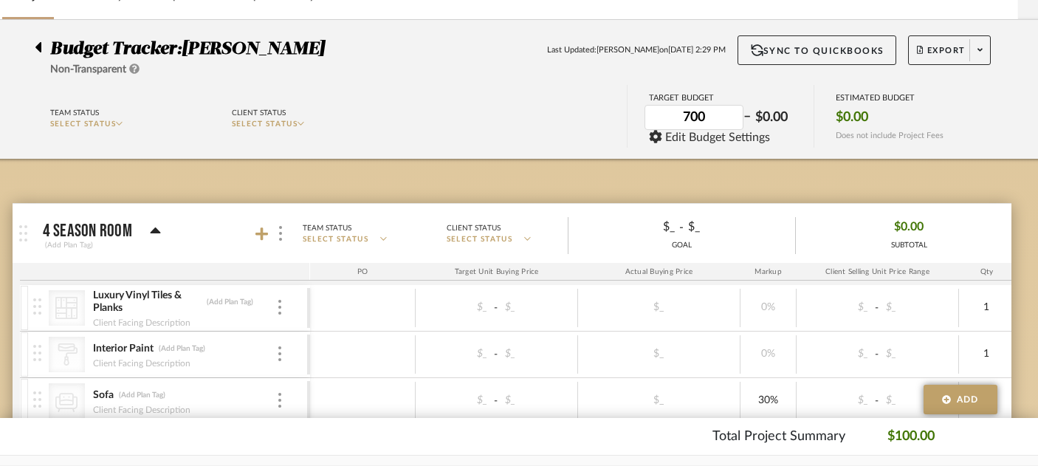
type input "7000"
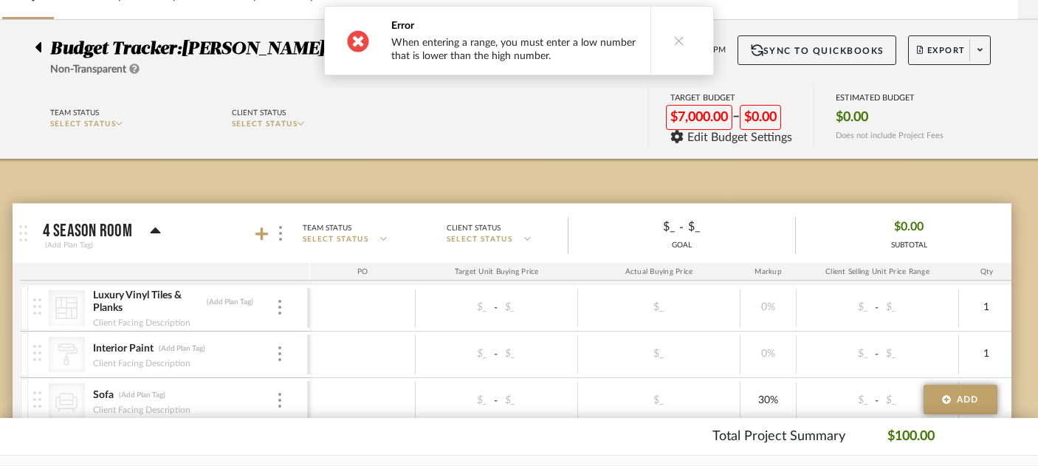
click at [674, 38] on icon at bounding box center [679, 40] width 10 height 10
click at [668, 48] on button at bounding box center [679, 41] width 57 height 68
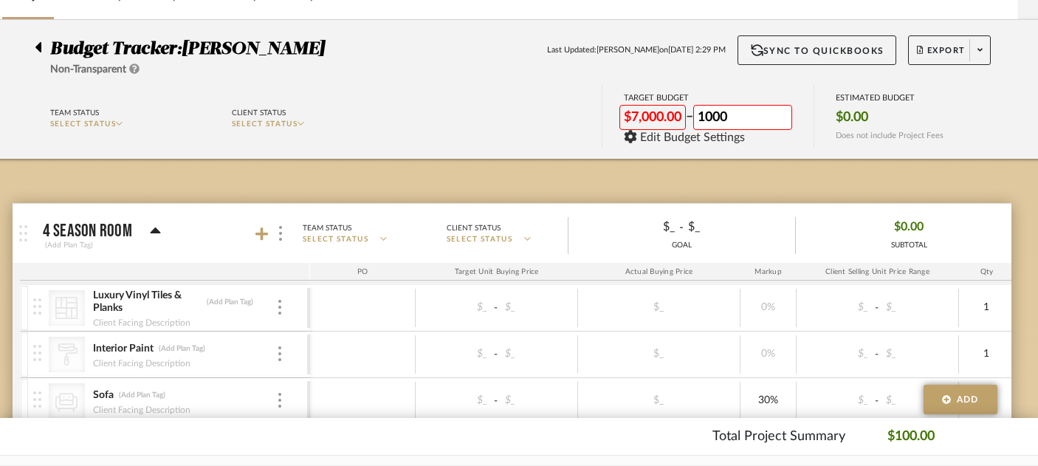
type input "10000"
click at [490, 146] on div "Team Status SELECT STATUS Client Status SELECT STATUS TARGET BUDGET $7,000.00 –…" at bounding box center [512, 118] width 999 height 66
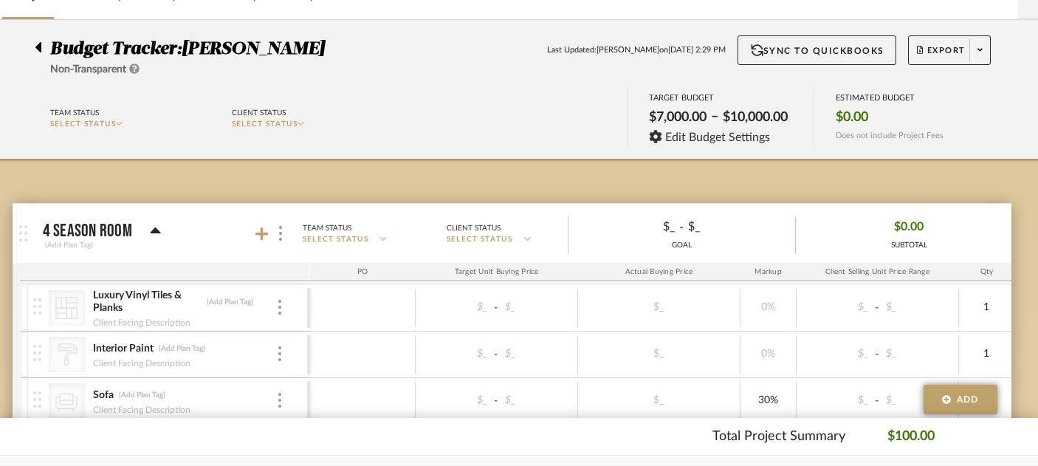
click at [291, 128] on span "SELECT STATUS" at bounding box center [265, 123] width 66 height 7
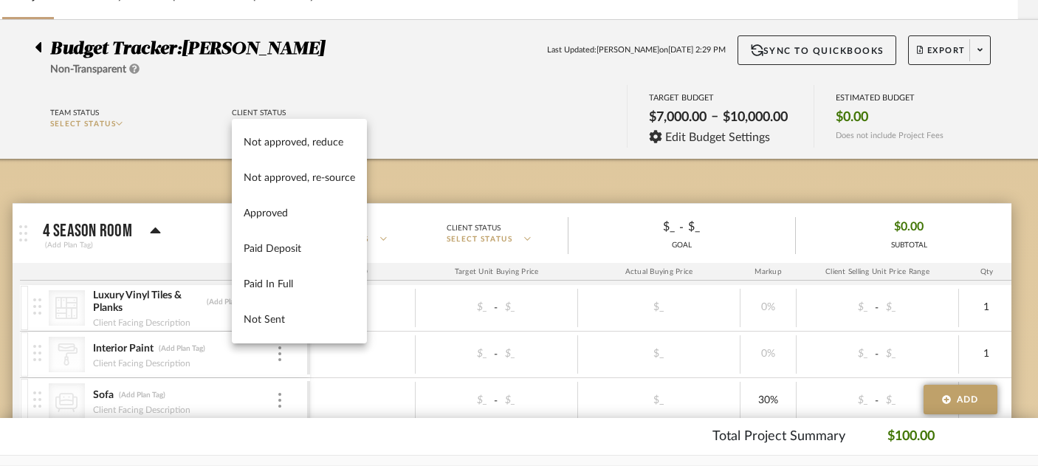
click at [89, 120] on div at bounding box center [519, 233] width 1038 height 466
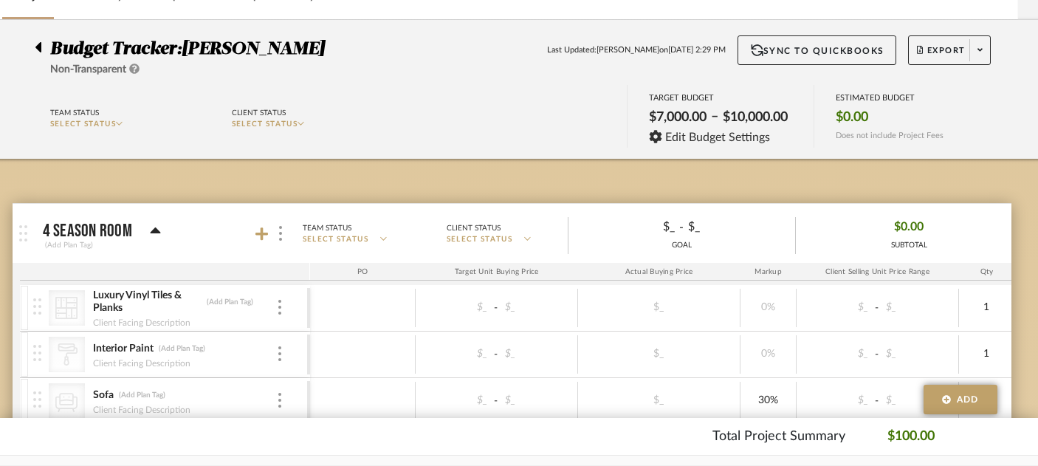
click at [89, 120] on span "SELECT STATUS" at bounding box center [83, 123] width 66 height 7
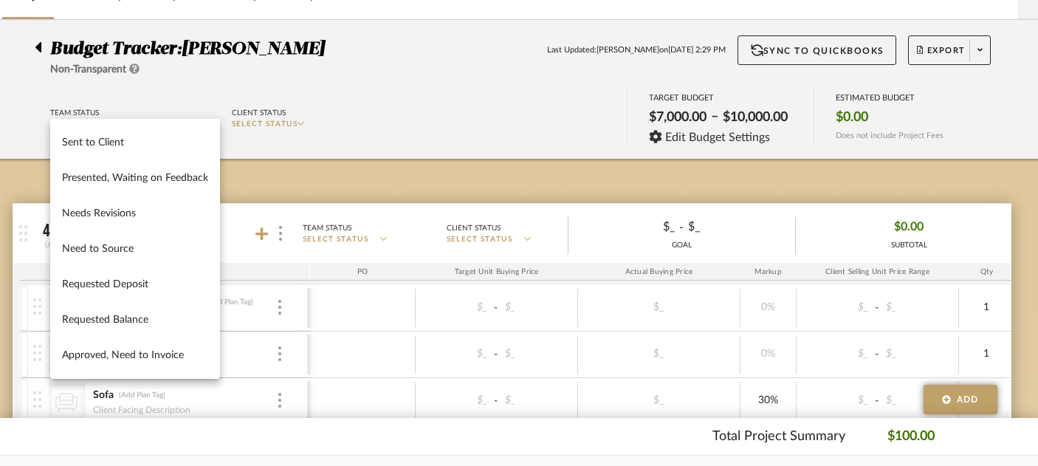
click at [429, 77] on div at bounding box center [519, 233] width 1038 height 466
